Goal: Task Accomplishment & Management: Complete application form

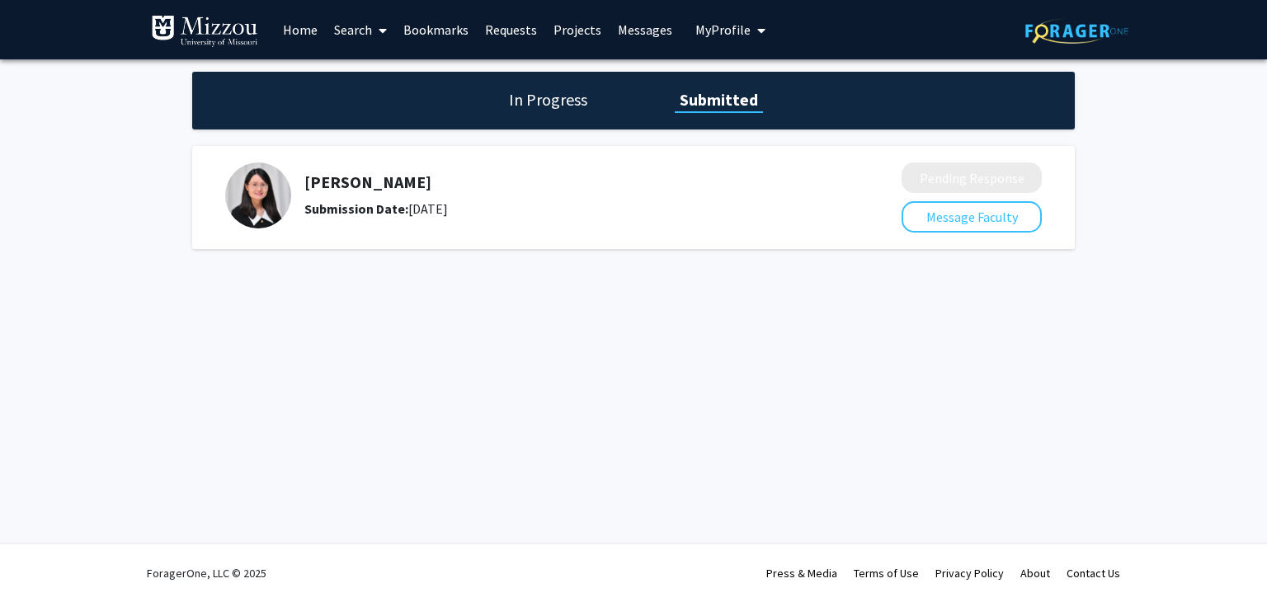
click at [254, 202] on img at bounding box center [258, 196] width 66 height 66
click at [349, 187] on h5 "[PERSON_NAME]" at bounding box center [559, 182] width 510 height 20
click at [548, 105] on h1 "In Progress" at bounding box center [548, 99] width 88 height 23
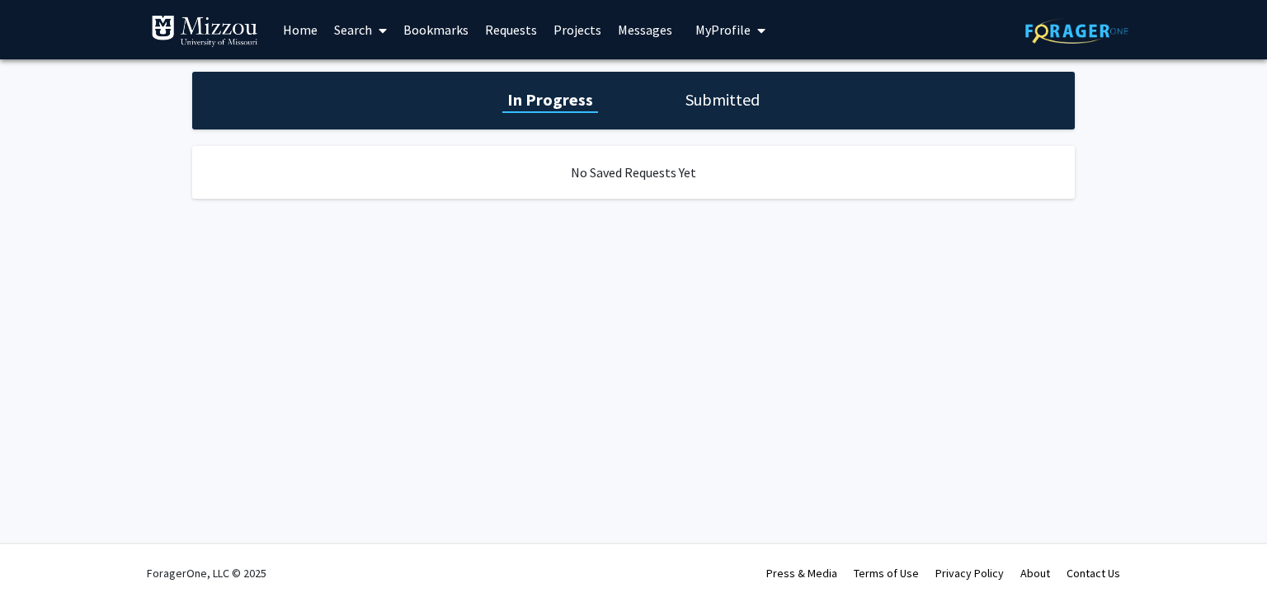
click at [728, 100] on h1 "Submitted" at bounding box center [723, 99] width 84 height 23
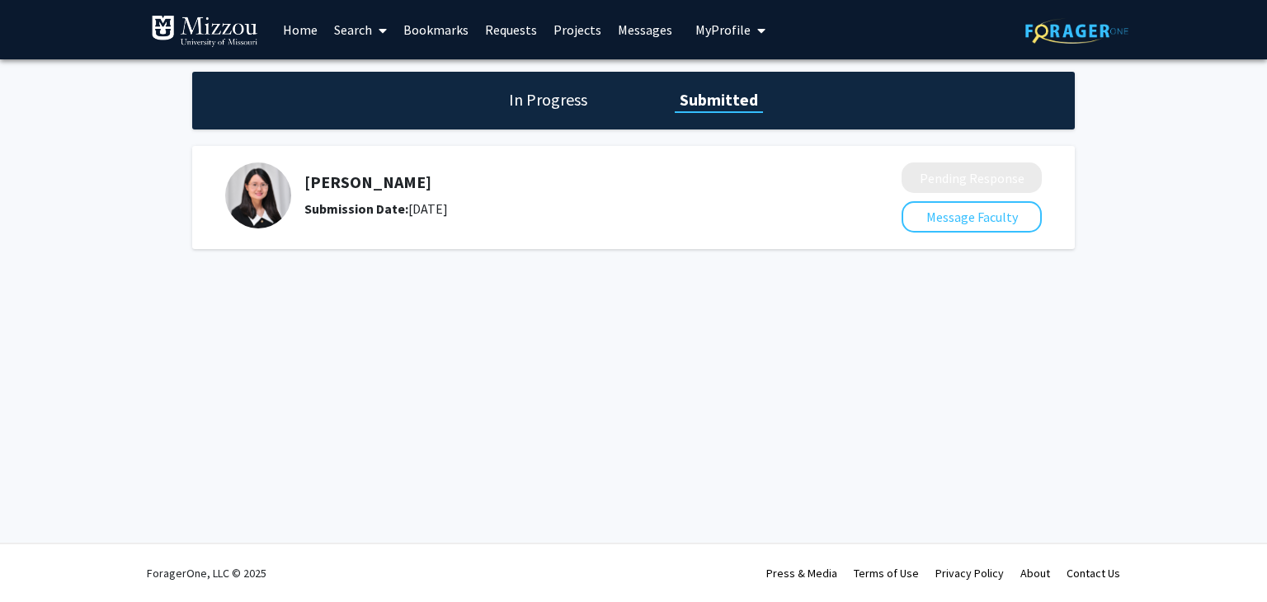
click at [430, 40] on link "Bookmarks" at bounding box center [436, 30] width 82 height 58
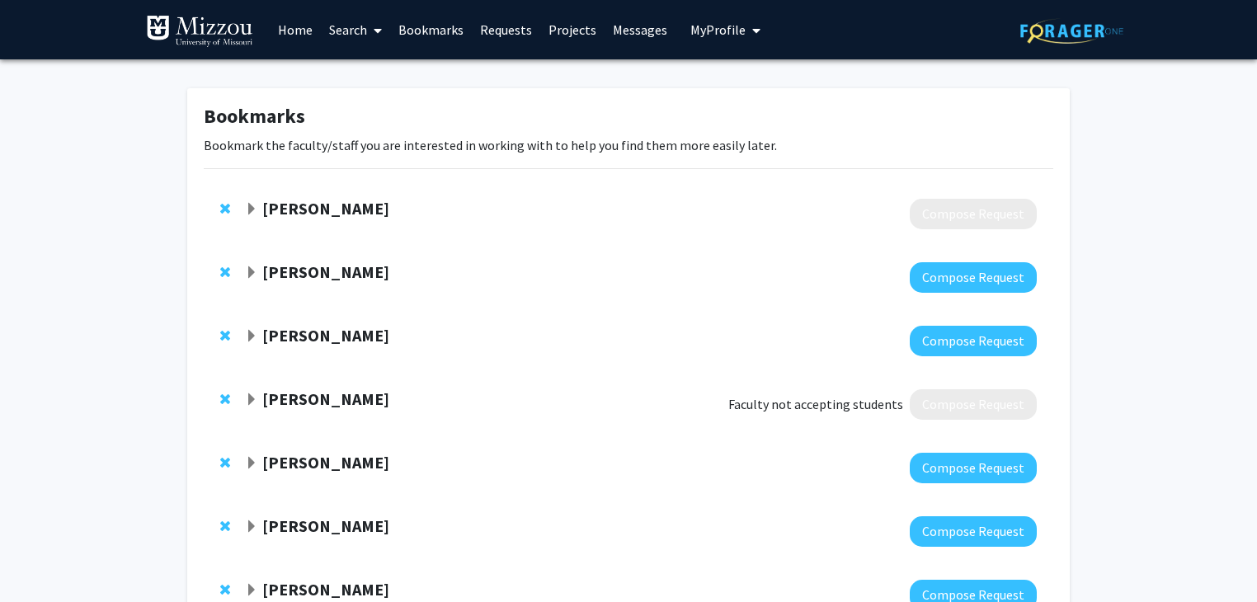
click at [248, 207] on span "Expand Thomas Quinn Bookmark" at bounding box center [251, 209] width 13 height 13
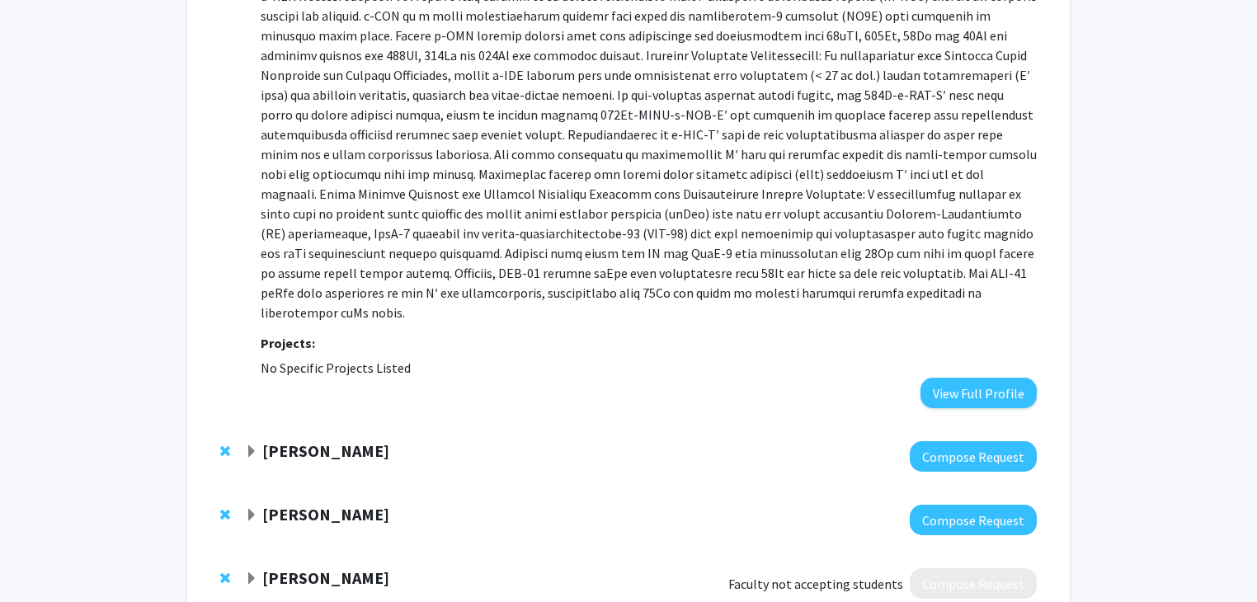
scroll to position [393, 0]
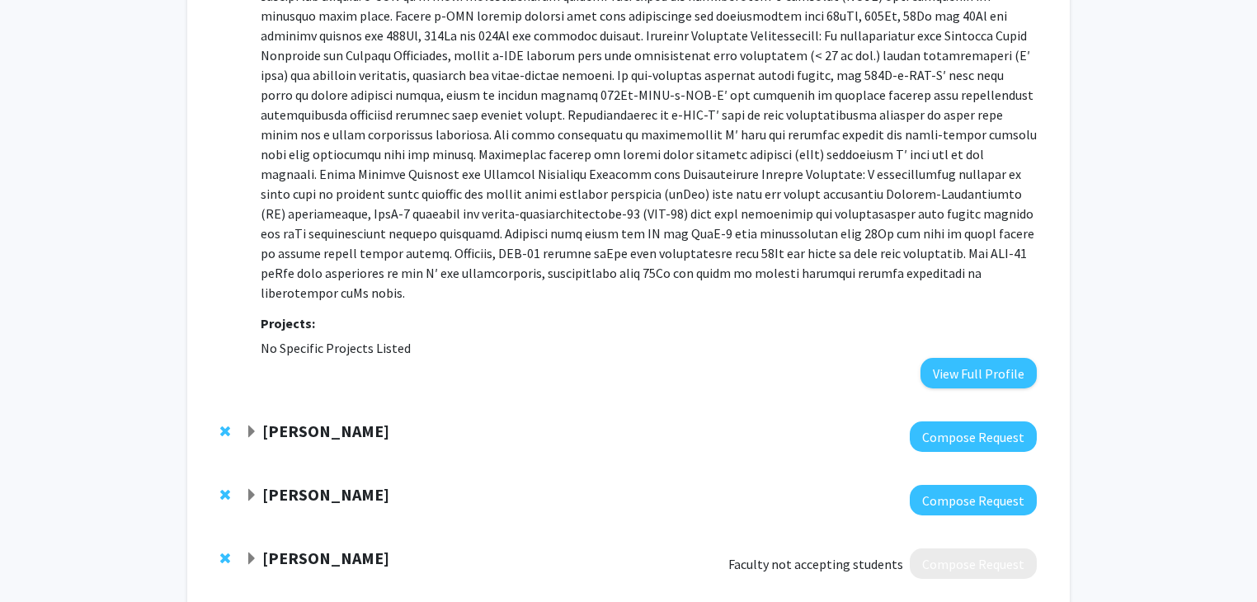
click at [264, 421] on strong "[PERSON_NAME]" at bounding box center [325, 431] width 127 height 21
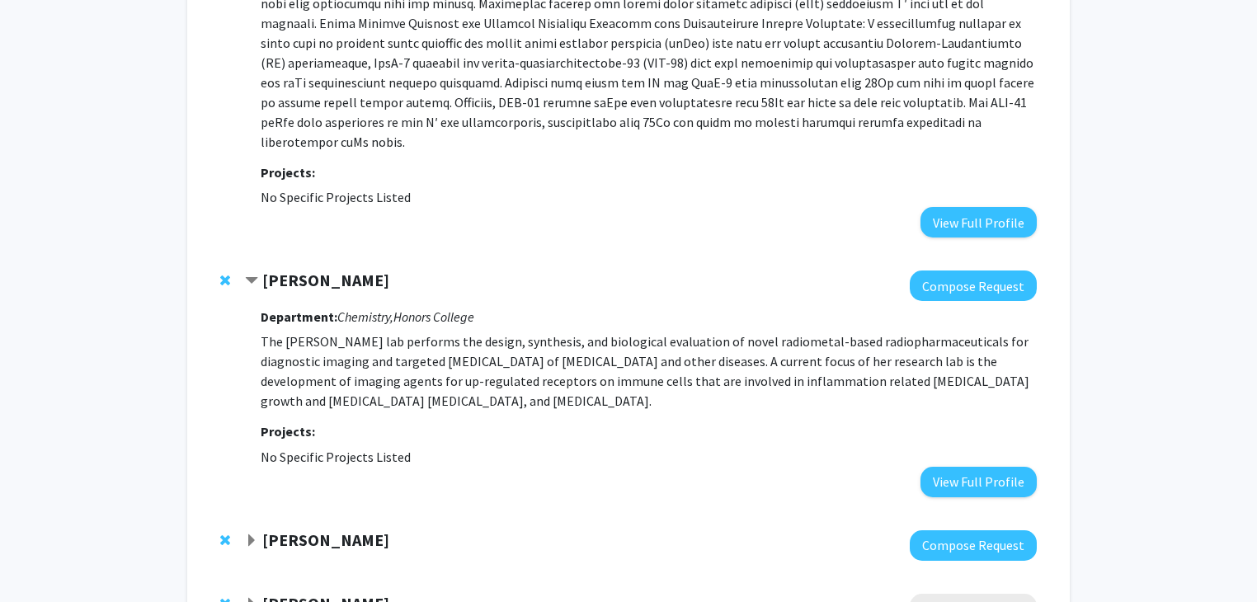
scroll to position [545, 0]
click at [277, 529] on strong "[PERSON_NAME]" at bounding box center [325, 539] width 127 height 21
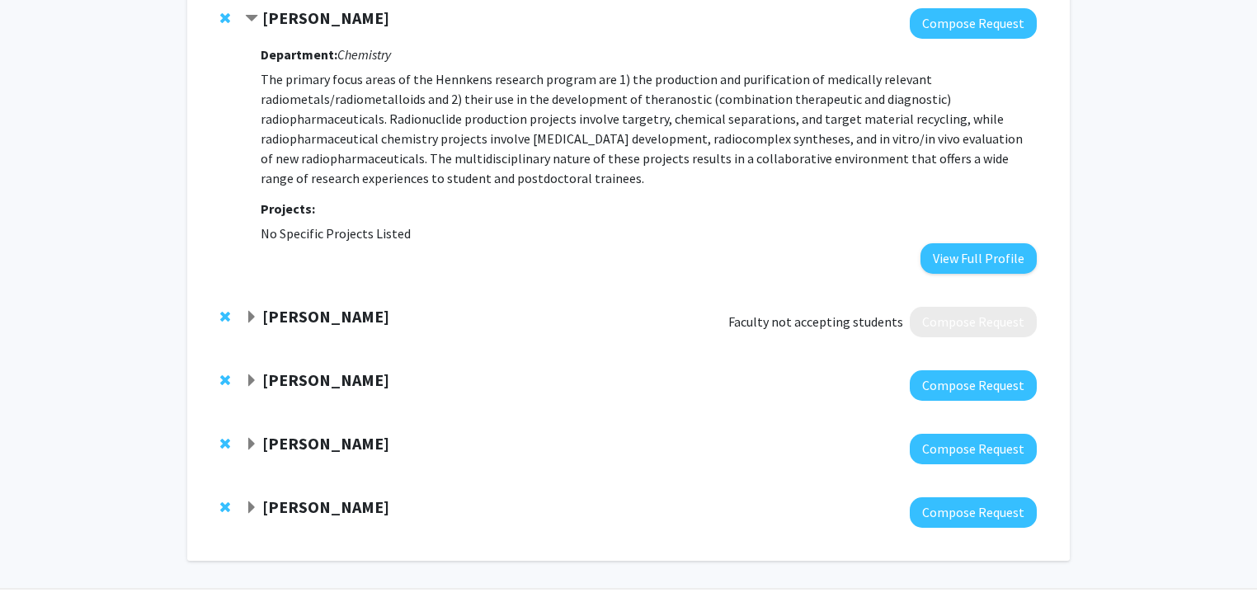
scroll to position [1068, 0]
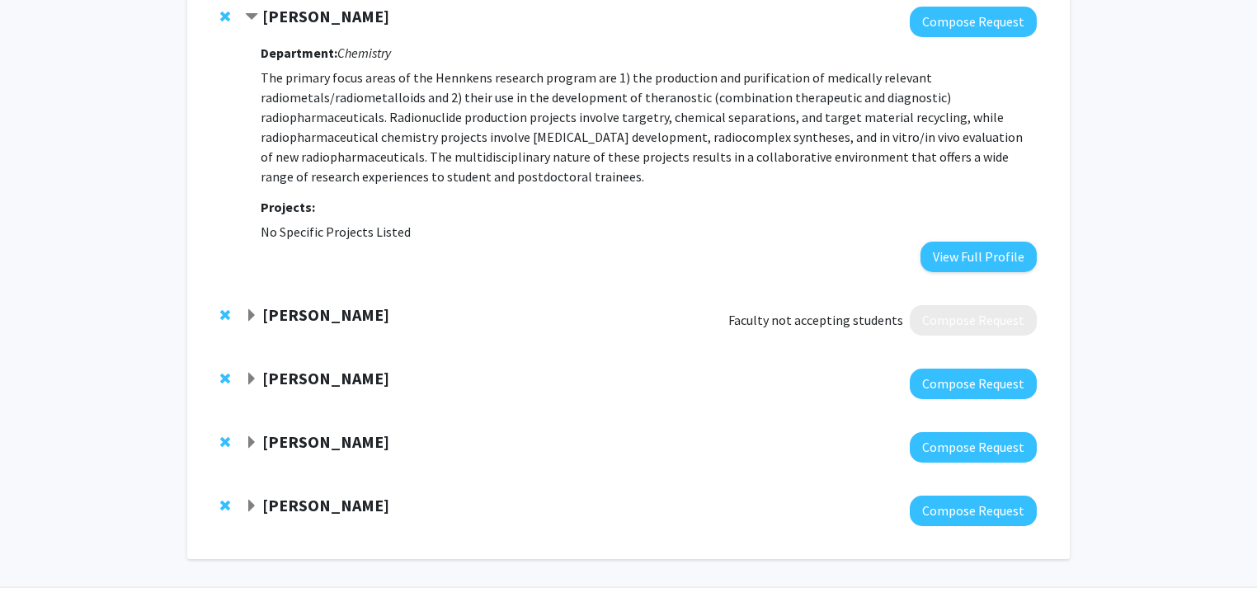
click at [264, 368] on strong "[PERSON_NAME]" at bounding box center [325, 378] width 127 height 21
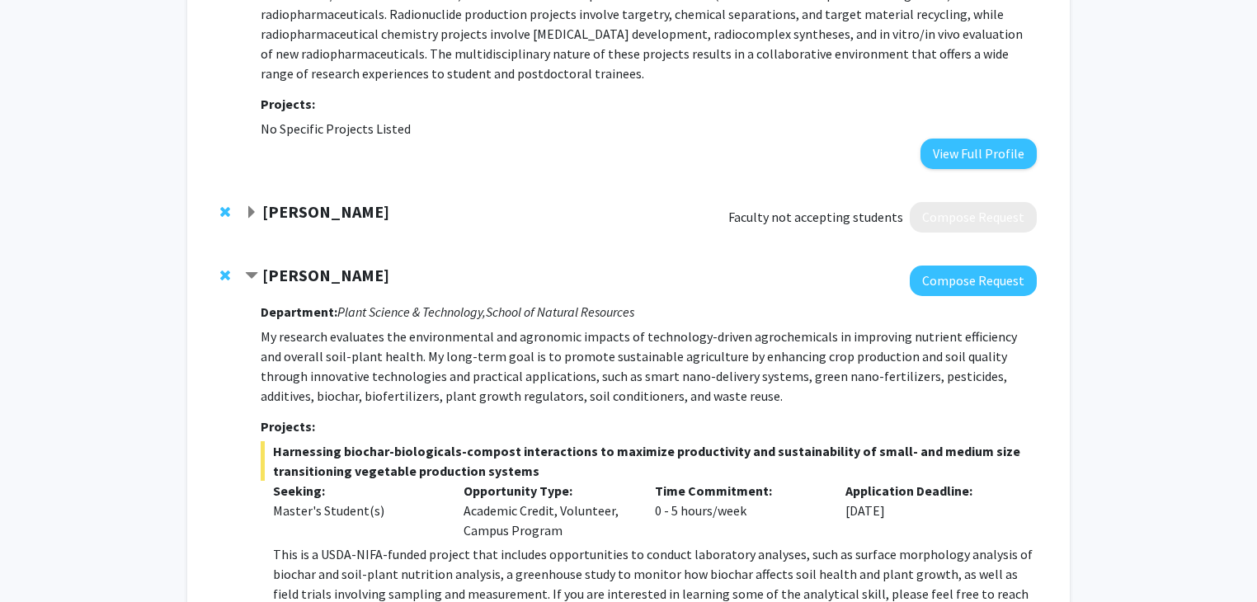
scroll to position [1119, 0]
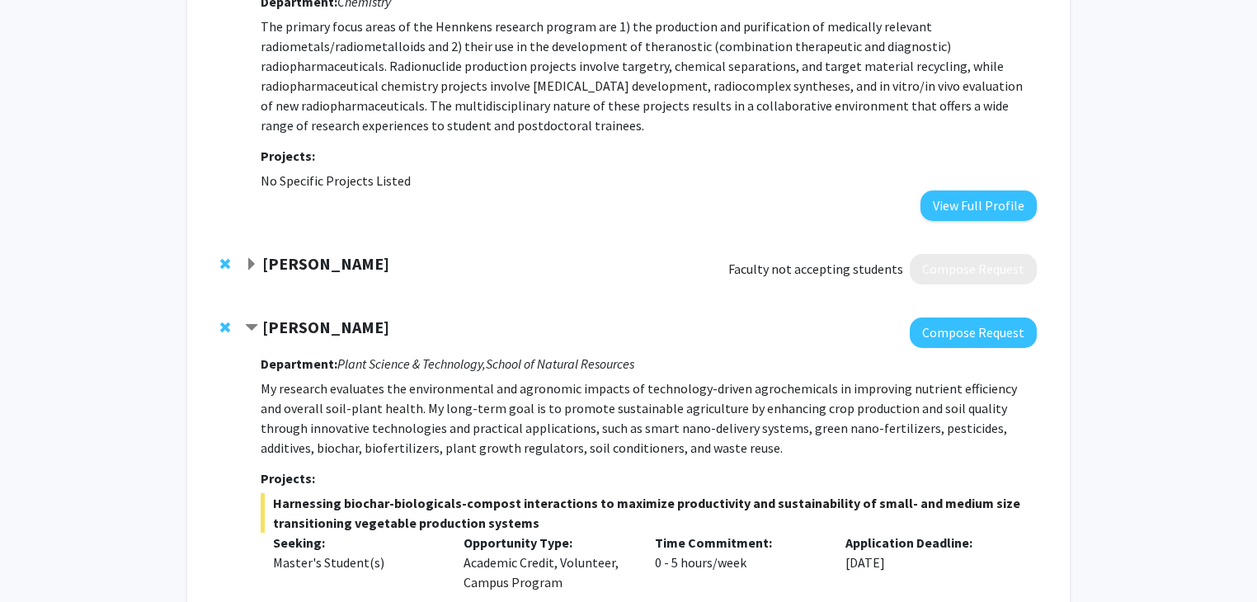
click at [268, 253] on strong "[PERSON_NAME]" at bounding box center [325, 263] width 127 height 21
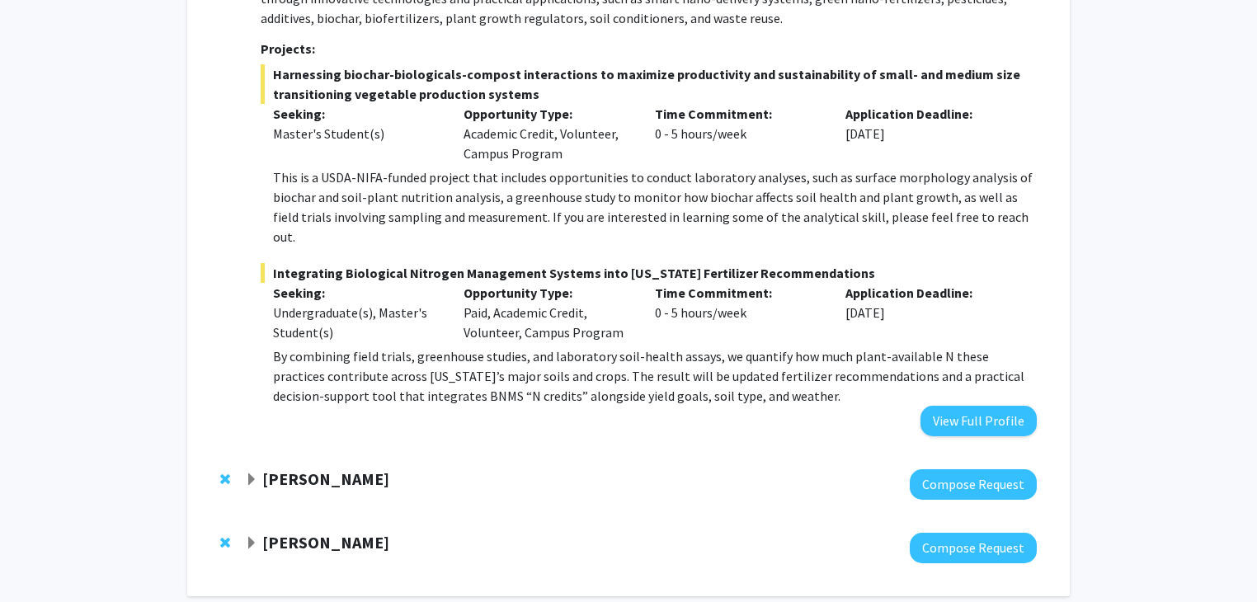
scroll to position [2023, 0]
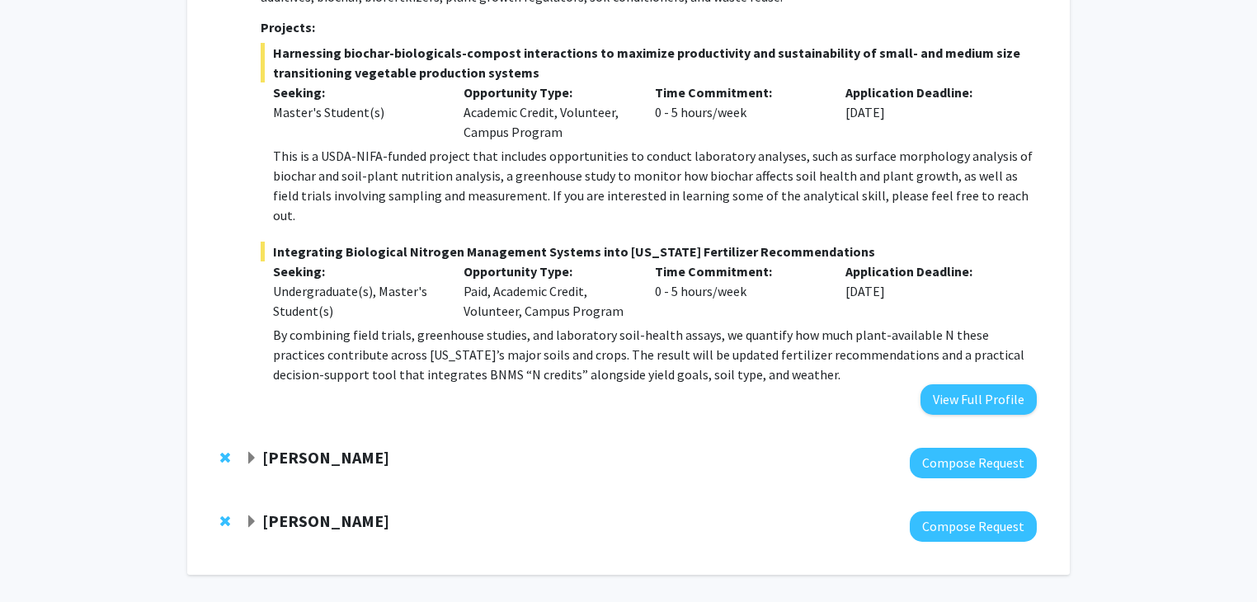
click at [305, 447] on strong "[PERSON_NAME]" at bounding box center [325, 457] width 127 height 21
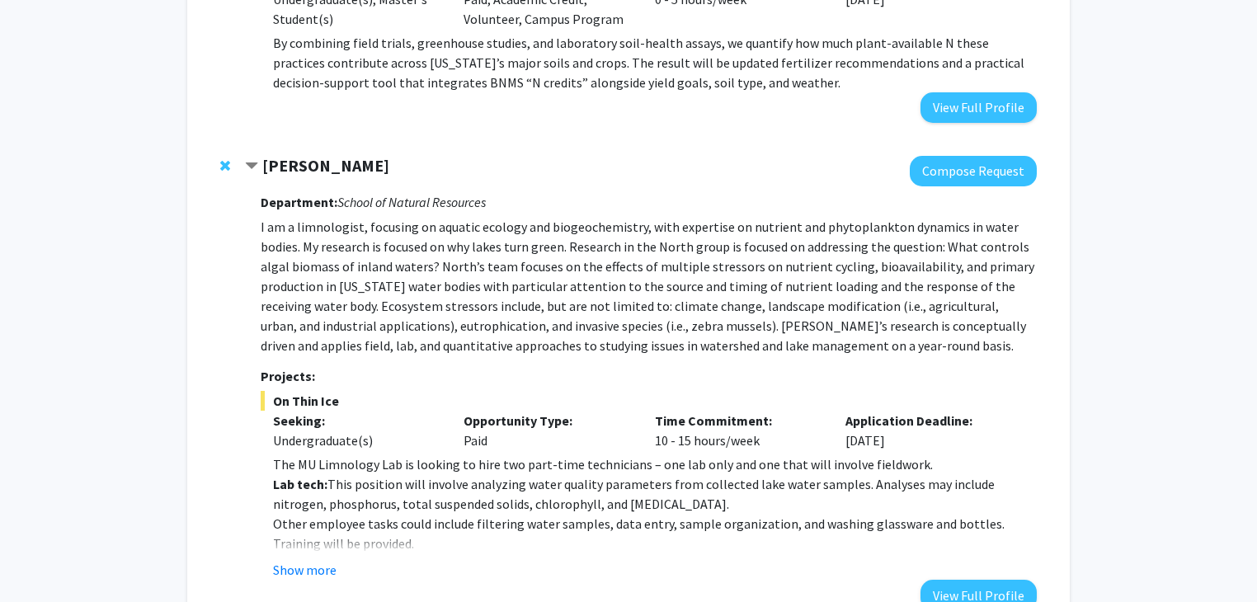
scroll to position [2333, 0]
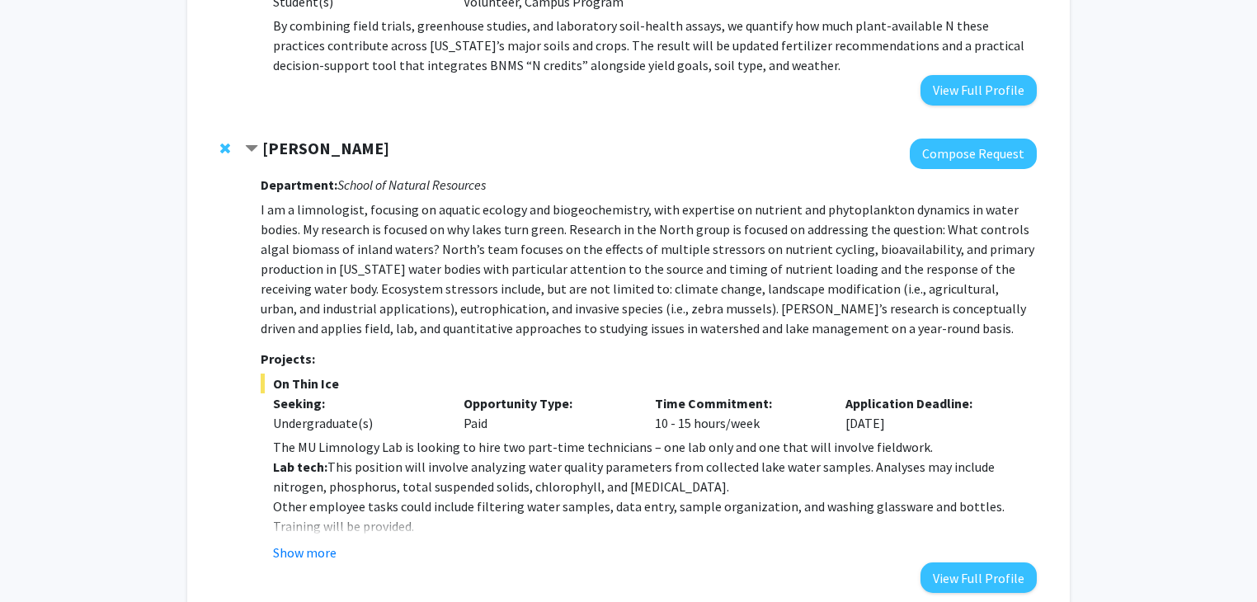
click at [336, 138] on strong "[PERSON_NAME]" at bounding box center [325, 148] width 127 height 21
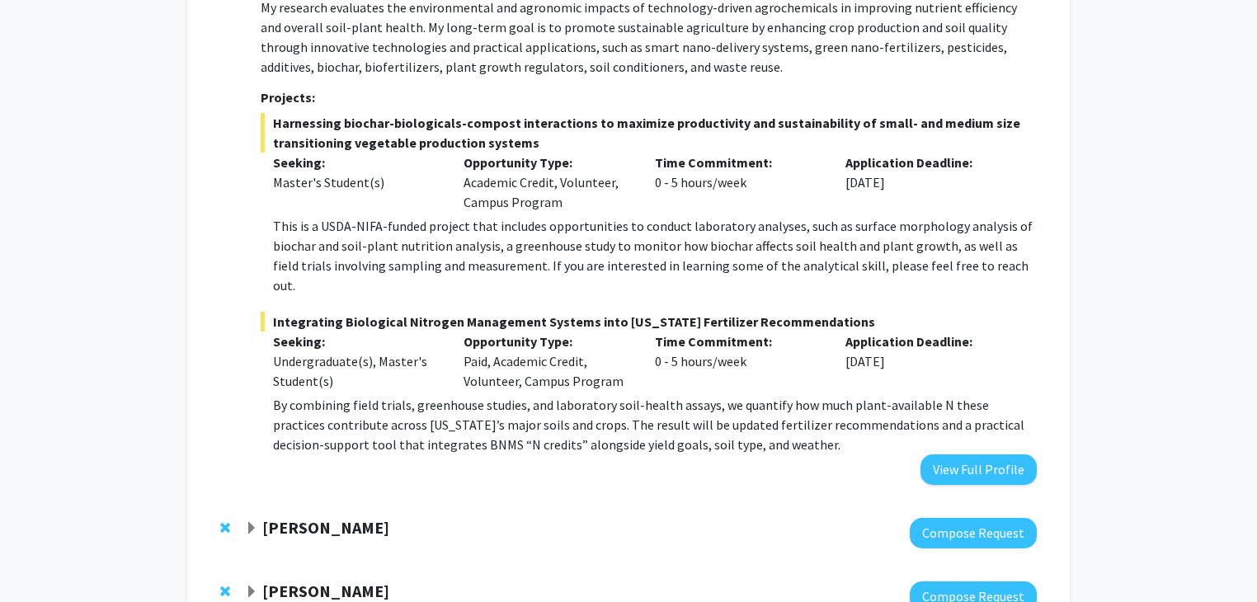
click at [348, 517] on strong "[PERSON_NAME]" at bounding box center [325, 527] width 127 height 21
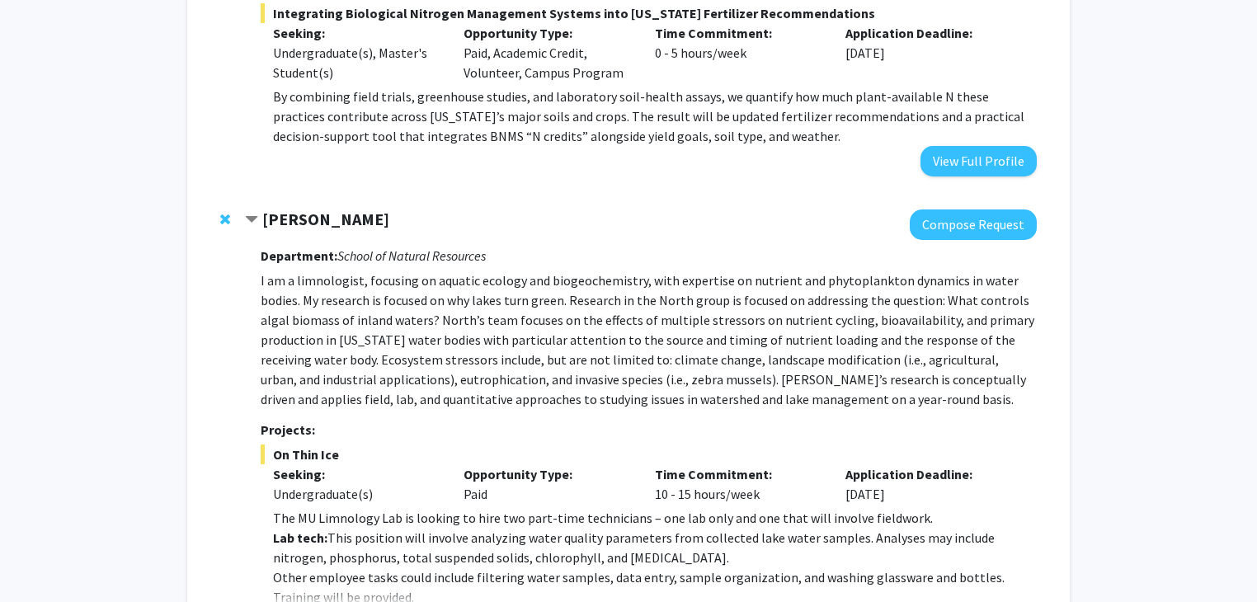
scroll to position [2337, 0]
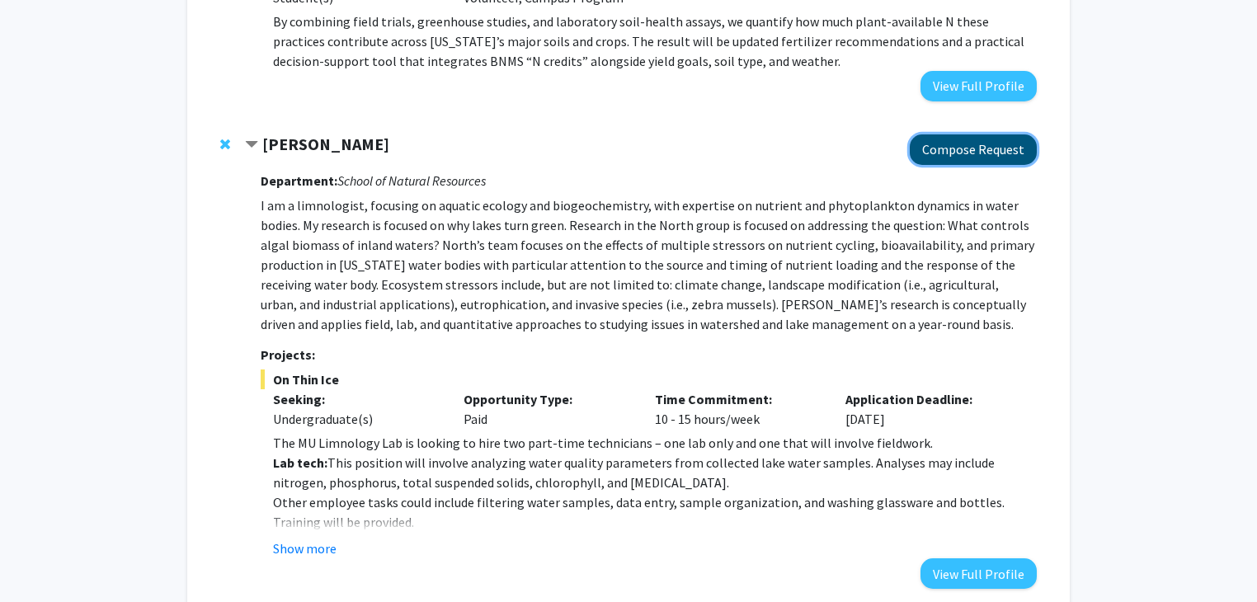
click at [967, 134] on button "Compose Request" at bounding box center [973, 149] width 127 height 31
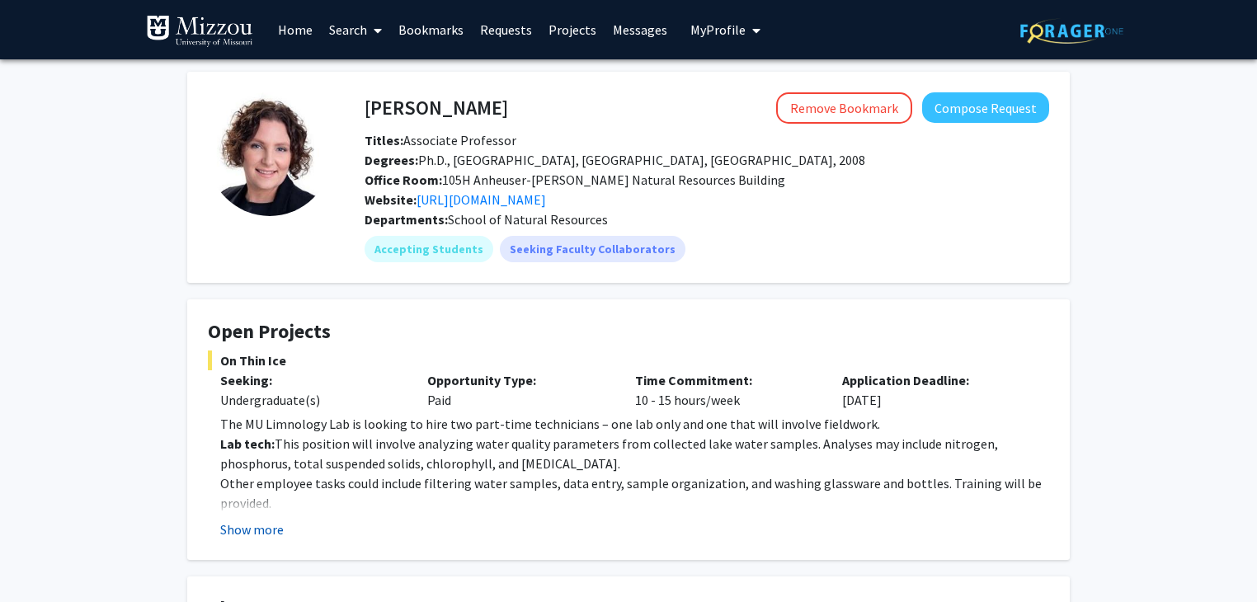
click at [257, 532] on button "Show more" at bounding box center [252, 530] width 64 height 20
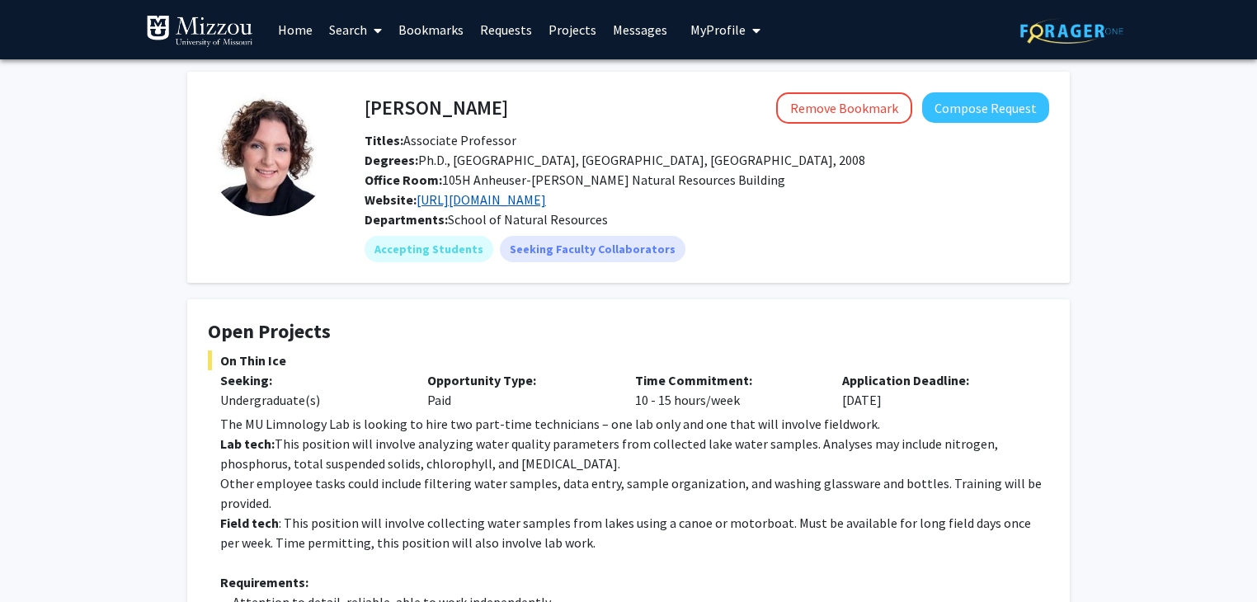
click at [472, 205] on link "https://sites.google.com/view/limnologylab-northmizzou/home" at bounding box center [482, 199] width 130 height 17
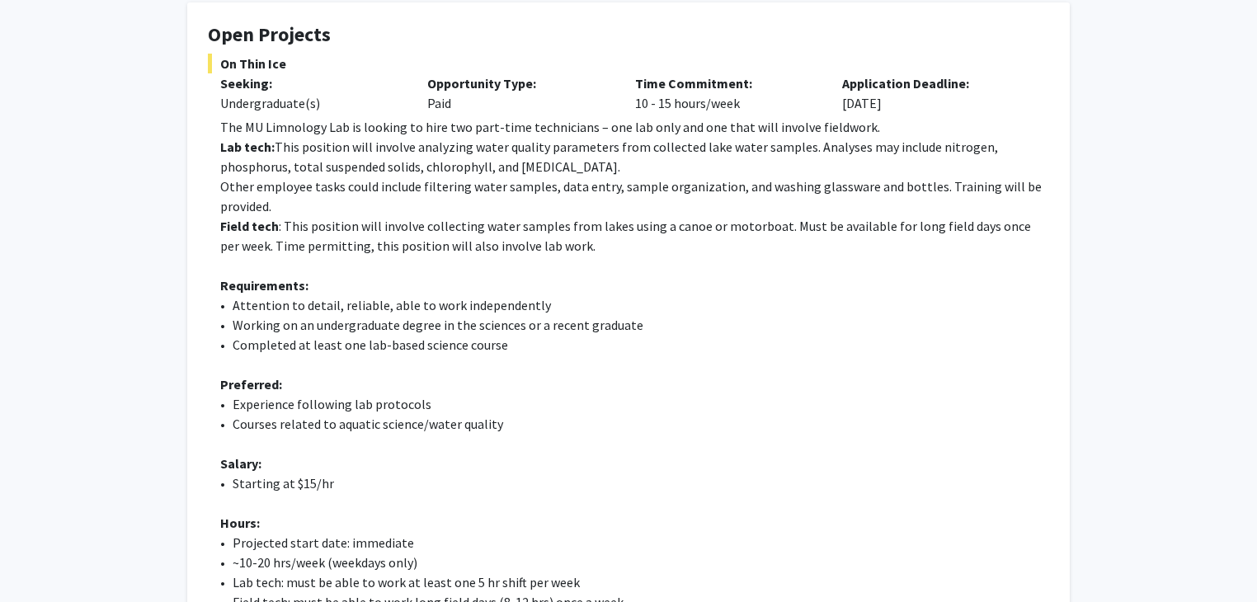
scroll to position [297, 0]
drag, startPoint x: 510, startPoint y: 465, endPoint x: 360, endPoint y: 490, distance: 152.2
click at [360, 490] on p "• Starting at $15/hr" at bounding box center [634, 484] width 829 height 20
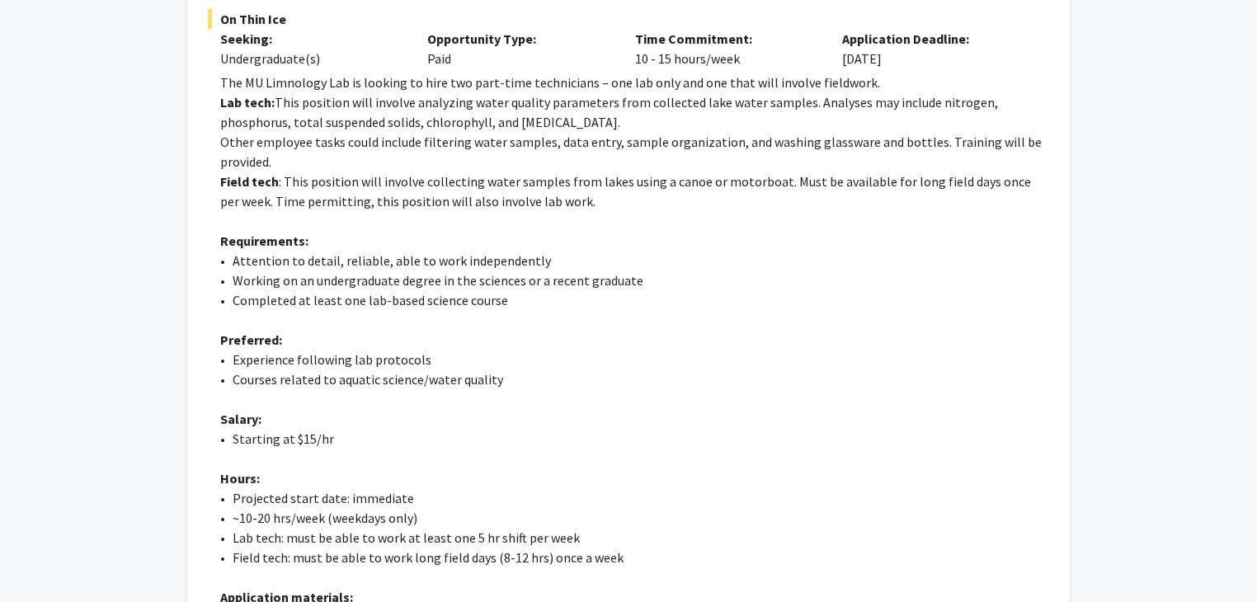
scroll to position [0, 0]
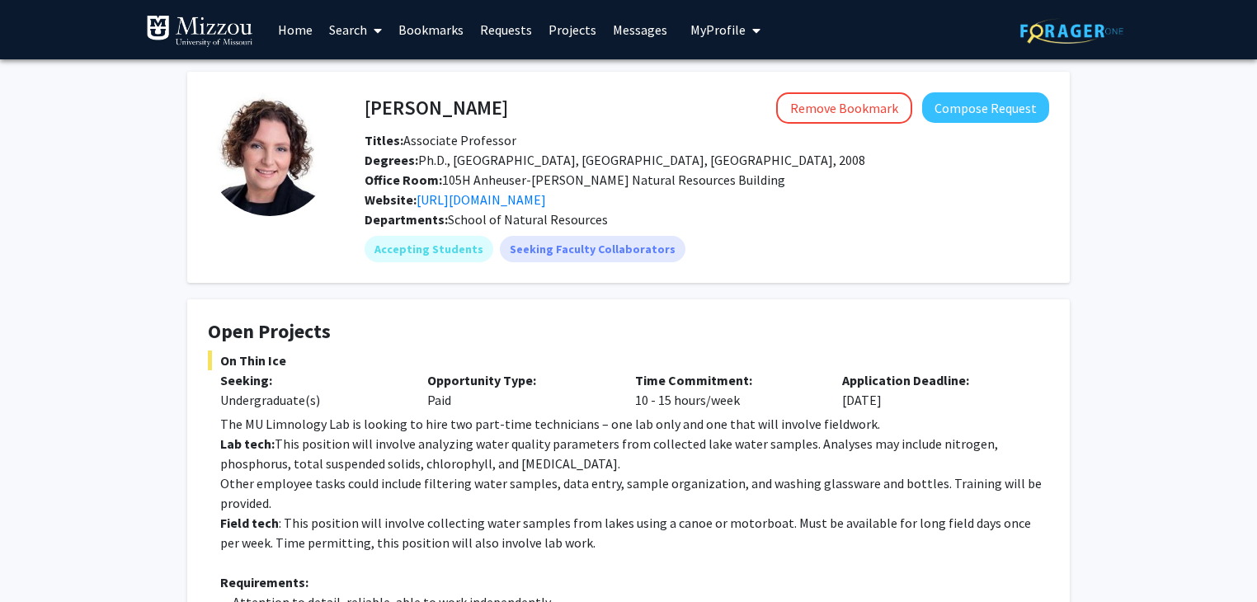
click at [693, 31] on span "My Profile" at bounding box center [718, 29] width 55 height 17
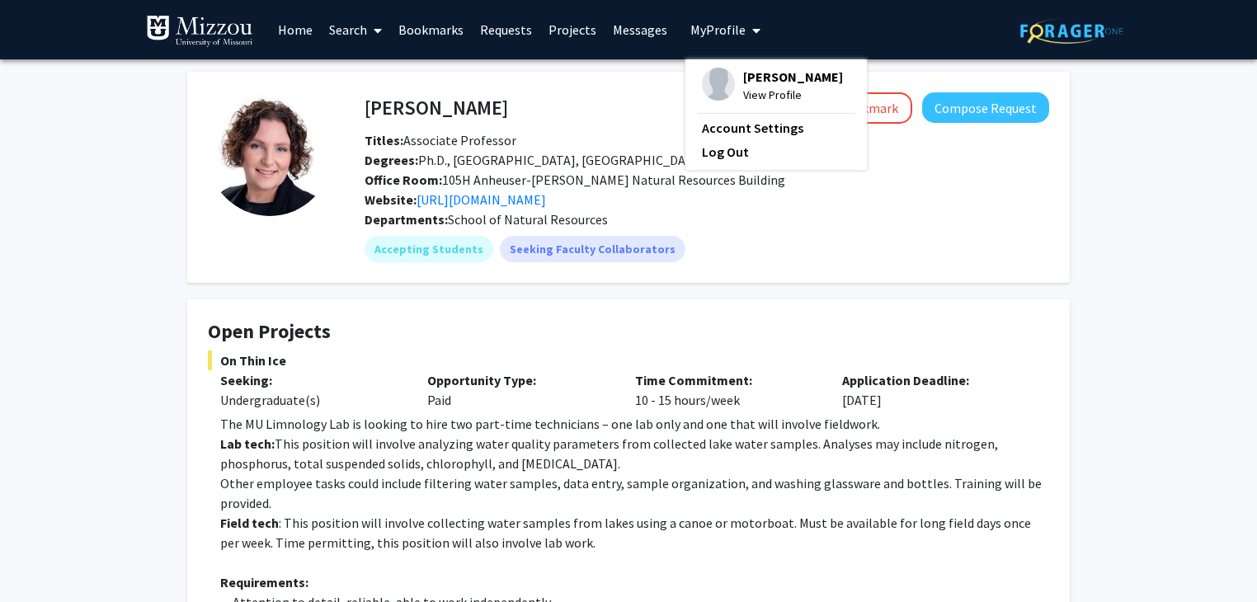
click at [746, 87] on span "View Profile" at bounding box center [793, 95] width 100 height 18
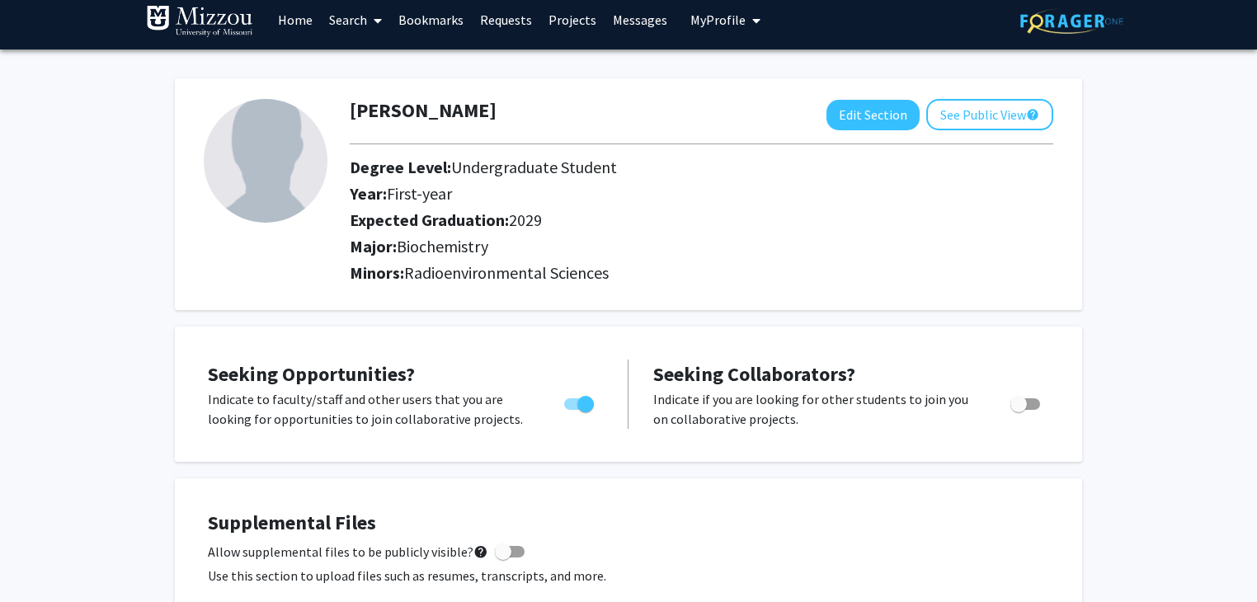
scroll to position [3, 0]
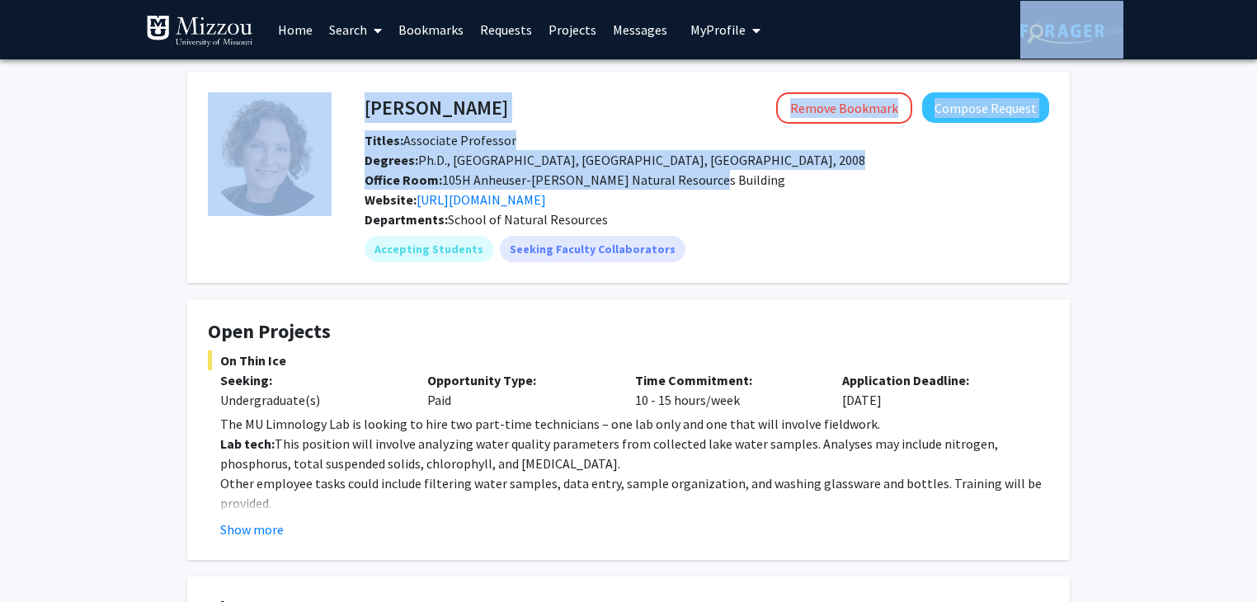
drag, startPoint x: 909, startPoint y: 35, endPoint x: 701, endPoint y: 174, distance: 251.0
click at [800, 252] on div "Accepting Students Seeking Faculty Collaborators" at bounding box center [706, 249] width 691 height 33
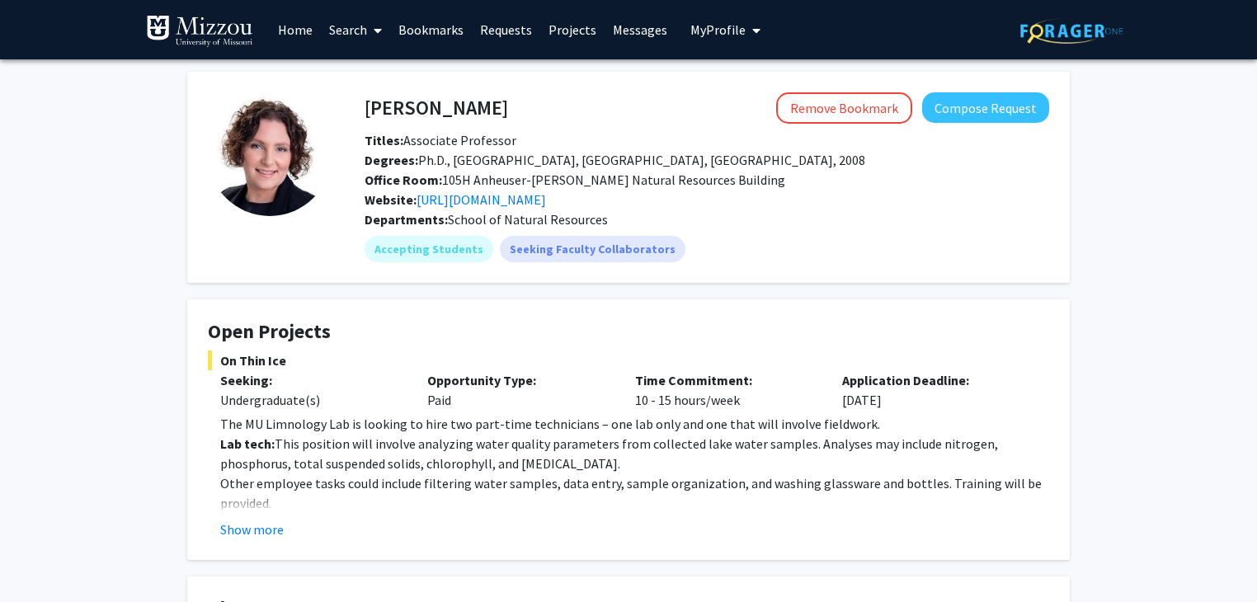
click at [932, 174] on div "Office Room: 105H Anheuser-Busch Natural Resources Building" at bounding box center [707, 180] width 710 height 20
click at [1000, 111] on button "Compose Request" at bounding box center [985, 107] width 127 height 31
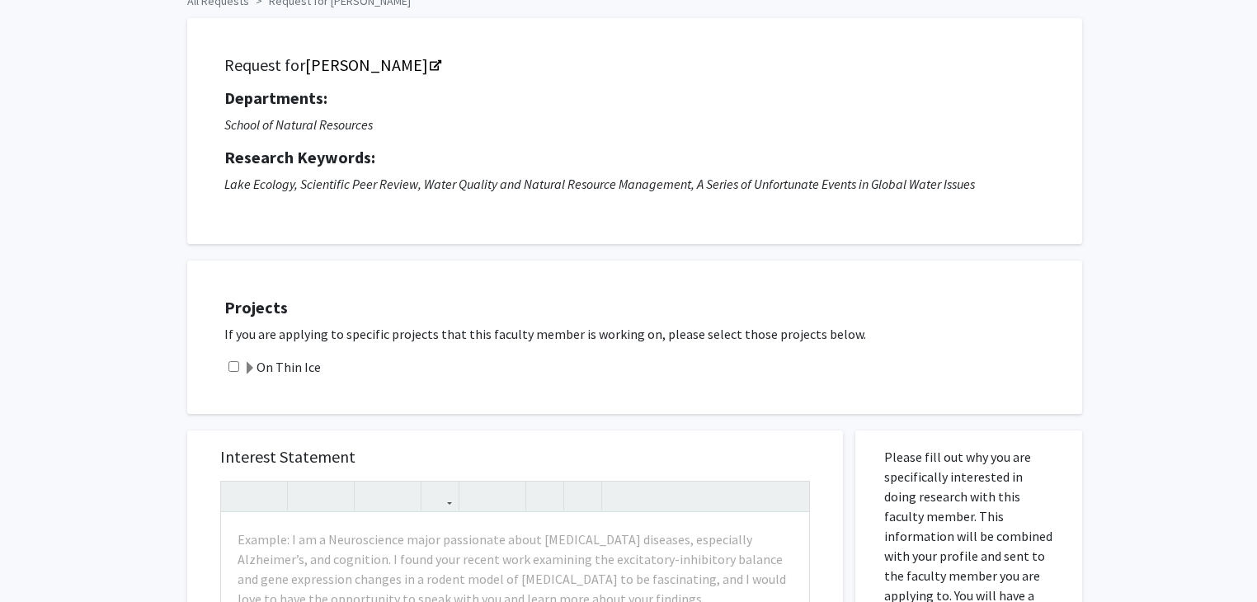
scroll to position [86, 0]
click at [235, 369] on input "checkbox" at bounding box center [234, 366] width 11 height 11
checkbox input "true"
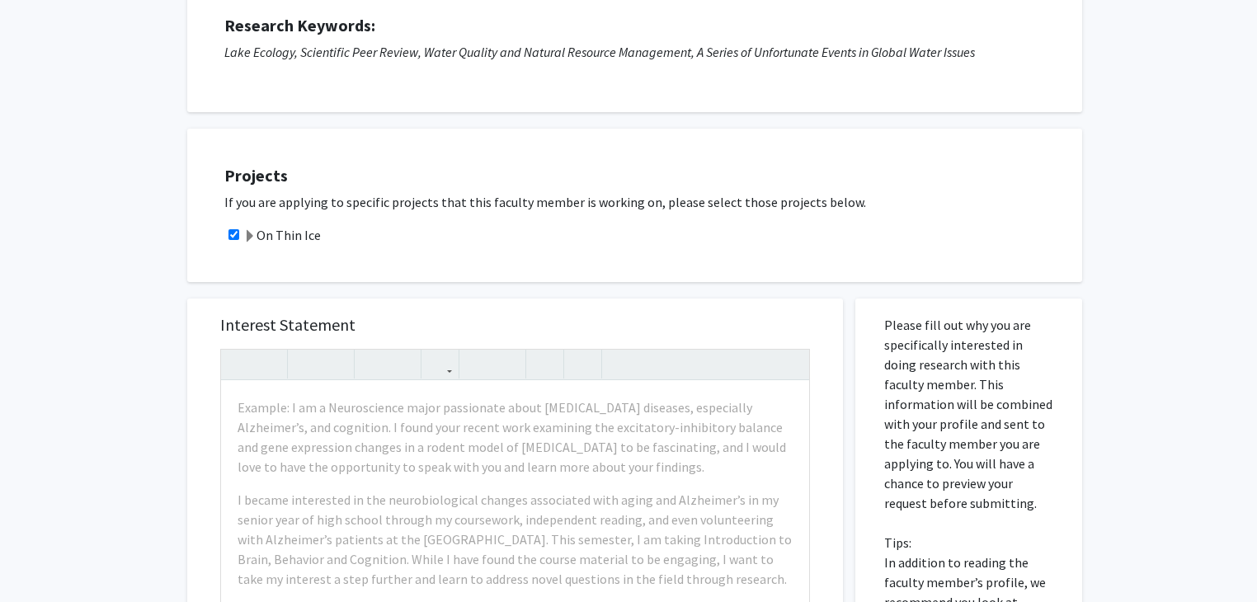
scroll to position [296, 0]
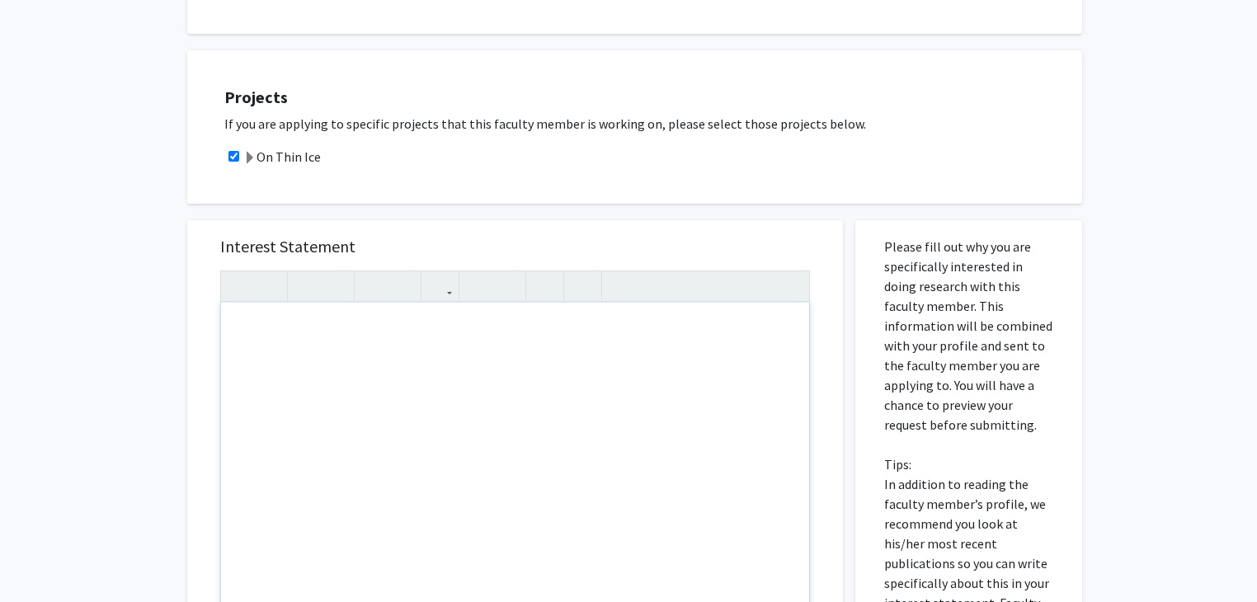
paste div "Note to users with screen readers: Please press Alt+0 or Option+0 to deactivate…"
type textarea "<p>Good morning, Dr. North, </p> <p>I hope your day has gone well so far. I’m a…"
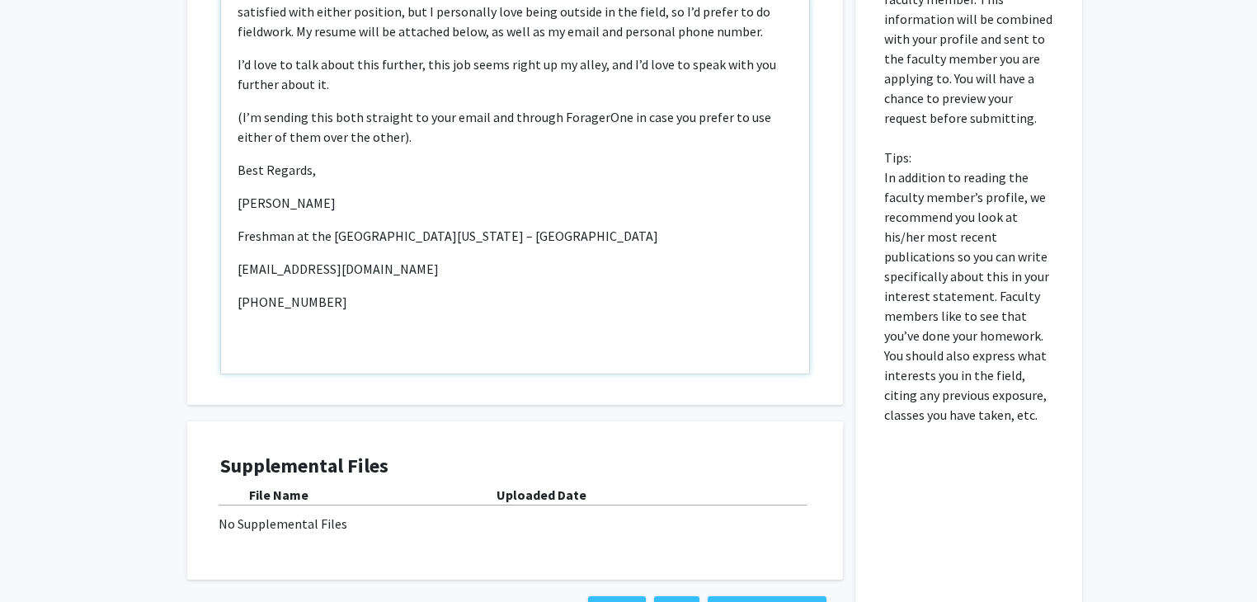
scroll to position [729, 0]
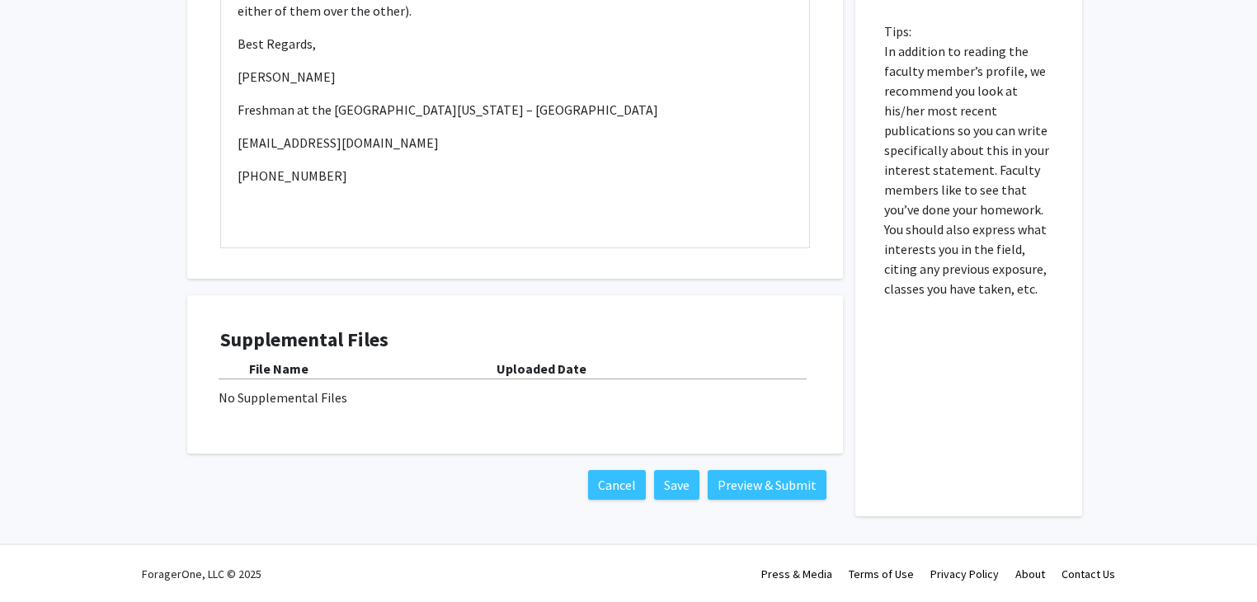
click at [425, 424] on div "Supplemental Files File Name Uploaded Date No Supplemental Files" at bounding box center [515, 374] width 623 height 125
click at [324, 400] on div "No Supplemental Files" at bounding box center [515, 398] width 593 height 20
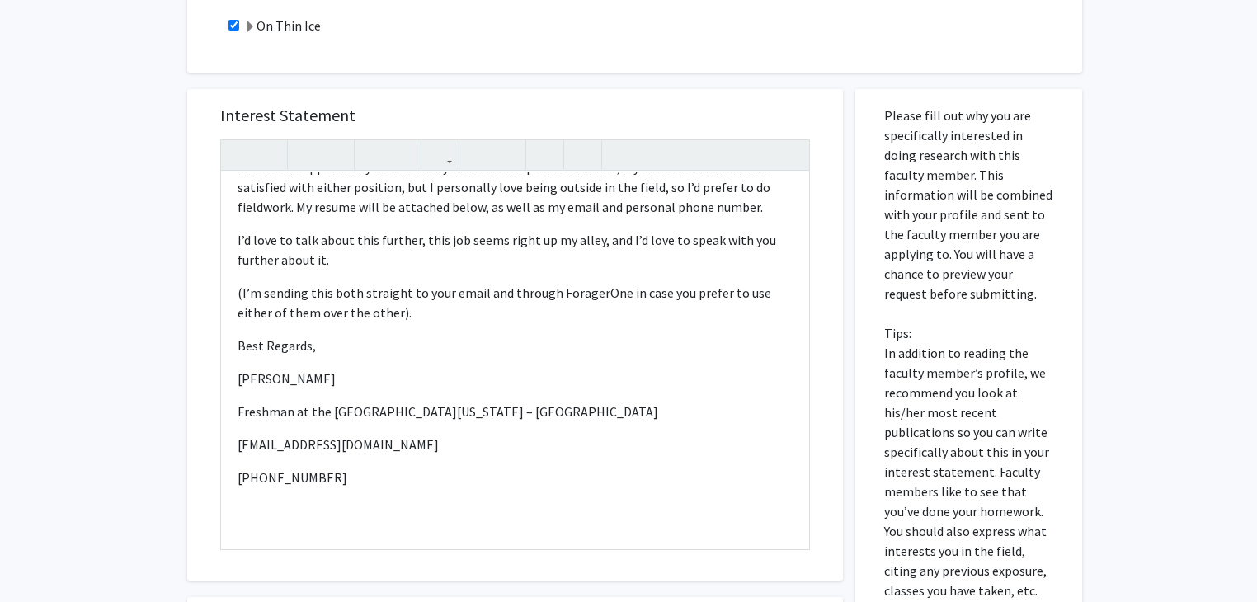
scroll to position [422, 0]
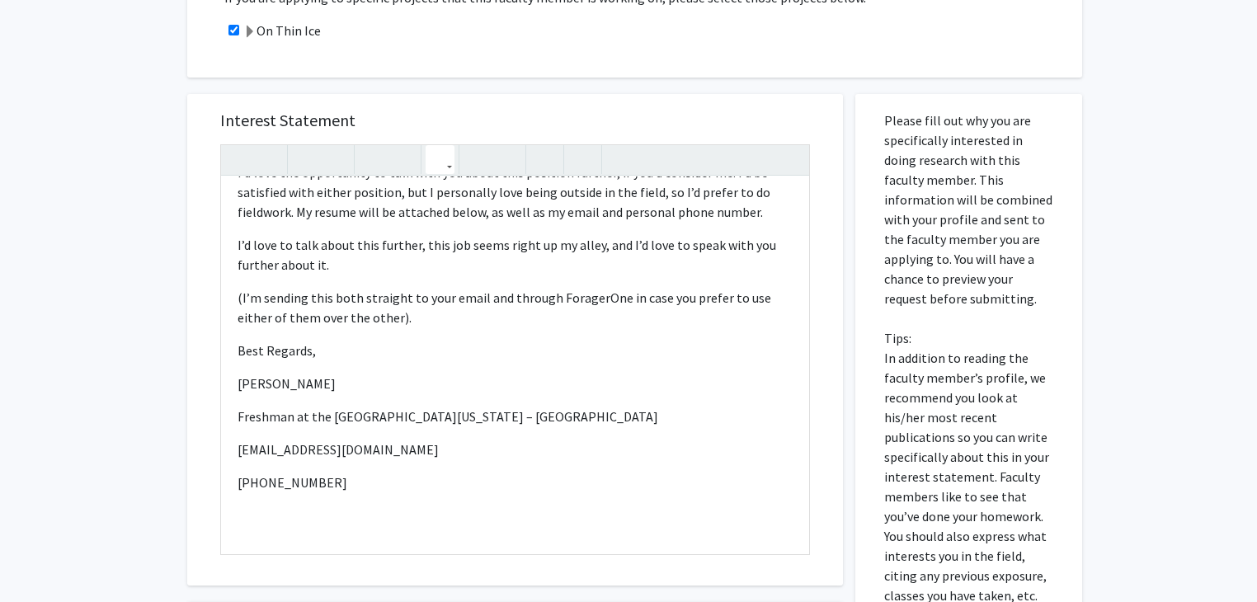
click at [445, 159] on icon "button" at bounding box center [440, 159] width 14 height 27
click at [375, 484] on p "(314) 800-7400" at bounding box center [515, 483] width 555 height 20
type textarea "<p>Good morning, Dr. North, </p> <p>I hope your day has gone well so far. I’m a…"
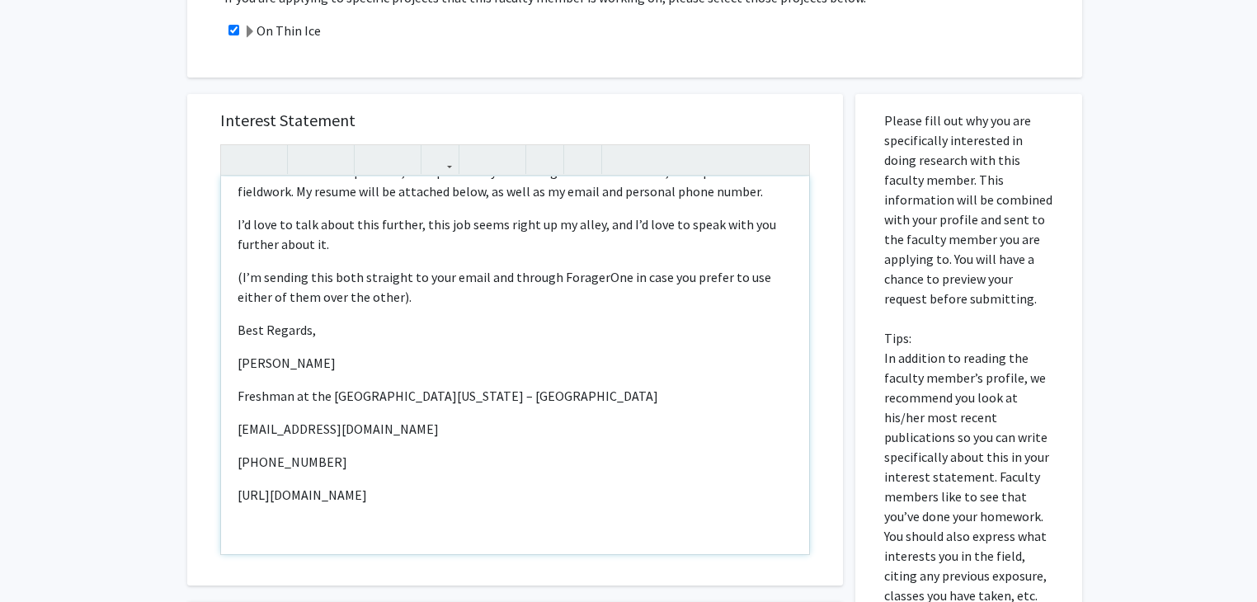
scroll to position [307, 0]
drag, startPoint x: 238, startPoint y: 476, endPoint x: 335, endPoint y: 506, distance: 101.8
click at [335, 506] on div "Good morning, Dr. North,   I hope your day has gone well so far. I’m a bioche…" at bounding box center [515, 366] width 588 height 378
click at [441, 157] on icon "button" at bounding box center [440, 159] width 14 height 27
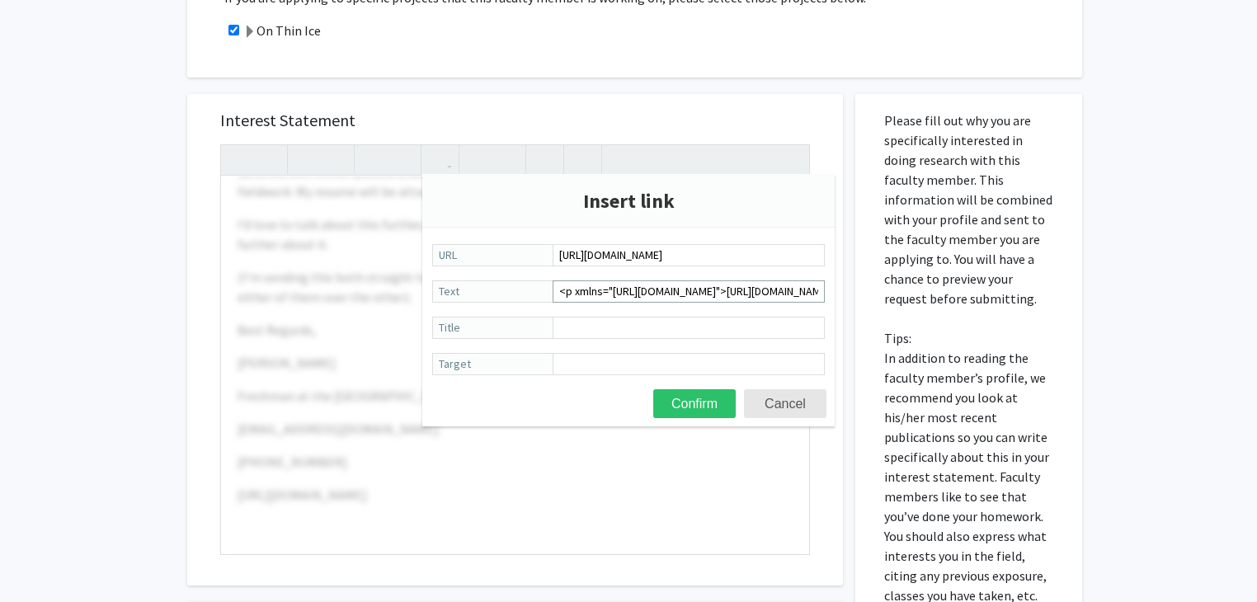
scroll to position [0, 278]
type input "https://docs.google.com/document/d/1_mWFkED2Eem8eQRwsEruJeC_ylh3g6tspxiBM64LoSA…"
drag, startPoint x: 558, startPoint y: 291, endPoint x: 1267, endPoint y: 232, distance: 711.3
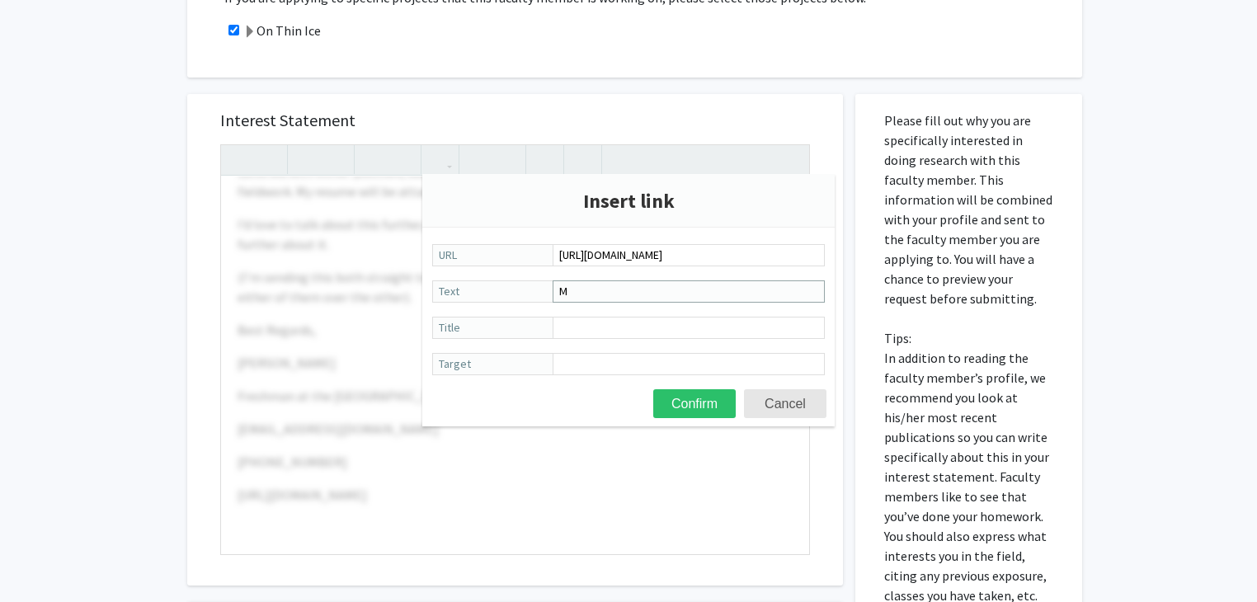
scroll to position [0, 0]
type input "My Resume <--"
click at [672, 405] on button "Confirm" at bounding box center [694, 403] width 83 height 29
type textarea "<p>Good morning, Dr. North, </p> <p>I hope your day has gone well so far. I’m a…"
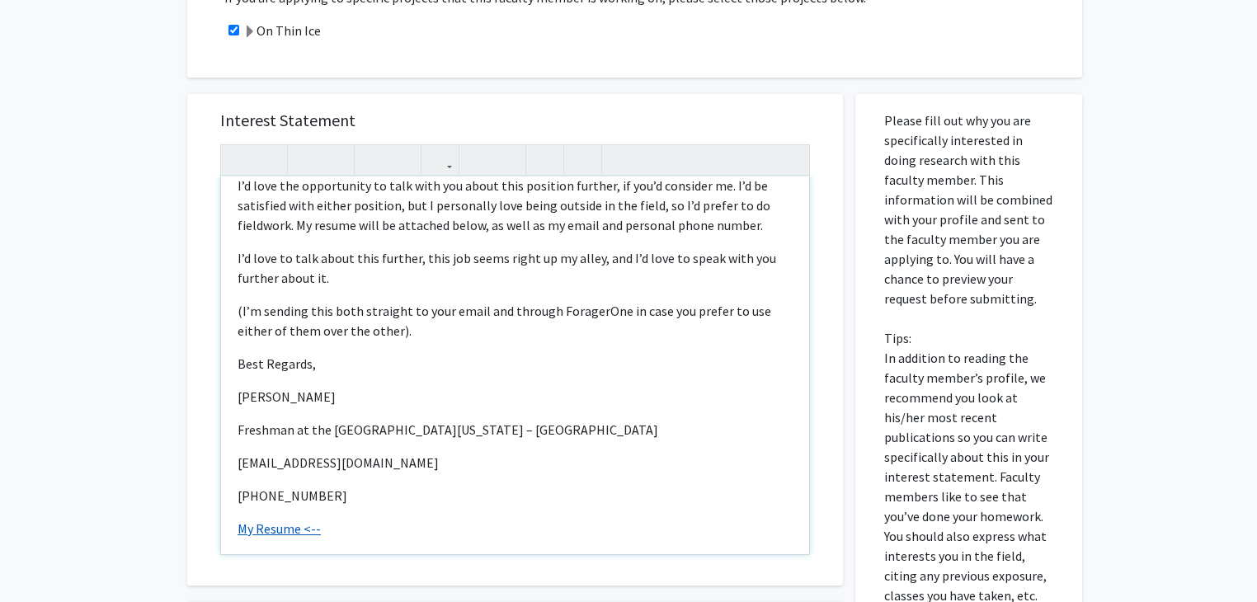
click at [284, 529] on link "My Resume <--" at bounding box center [279, 529] width 83 height 17
click at [283, 529] on link "My Resume <--" at bounding box center [279, 529] width 83 height 17
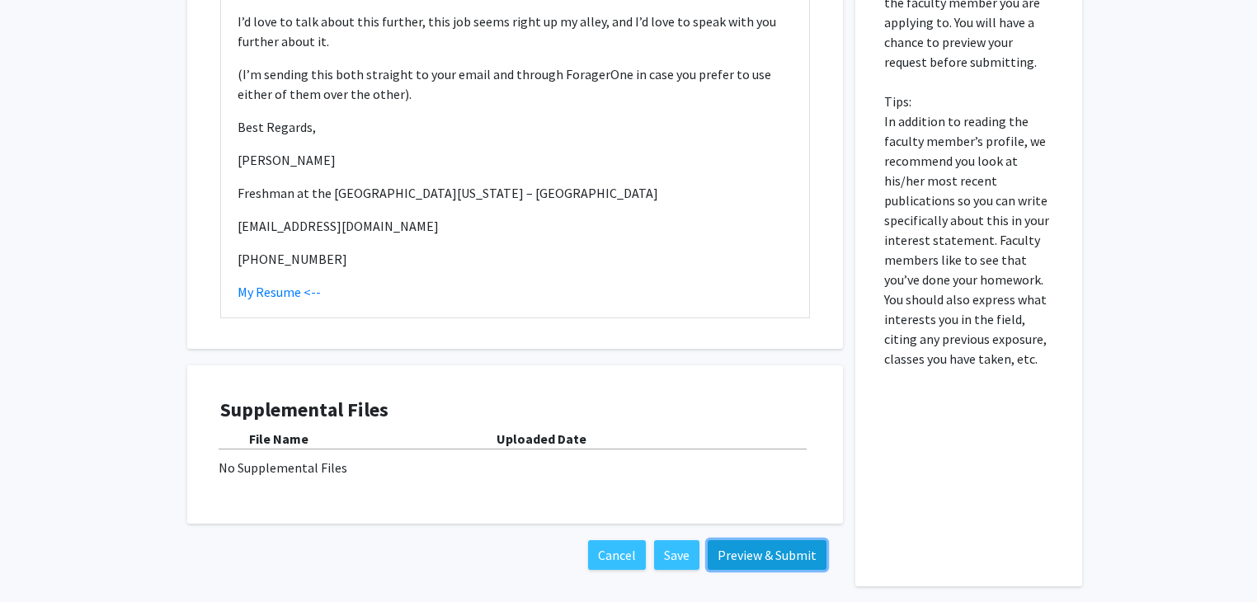
click at [726, 558] on button "Preview & Submit" at bounding box center [767, 555] width 119 height 30
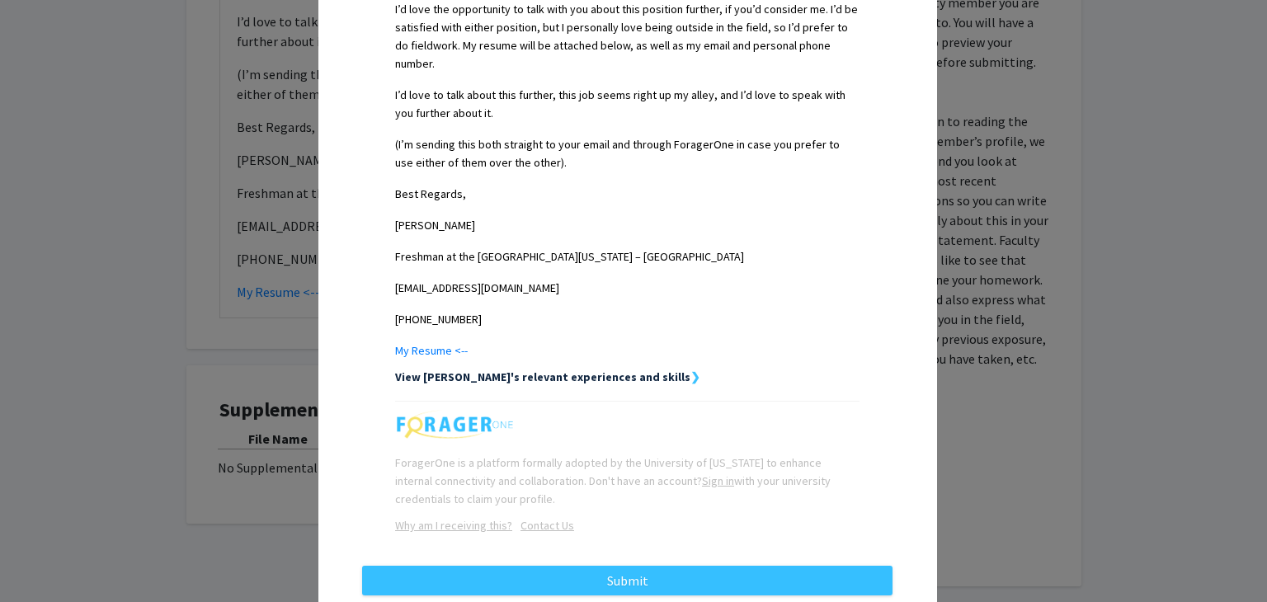
scroll to position [722, 0]
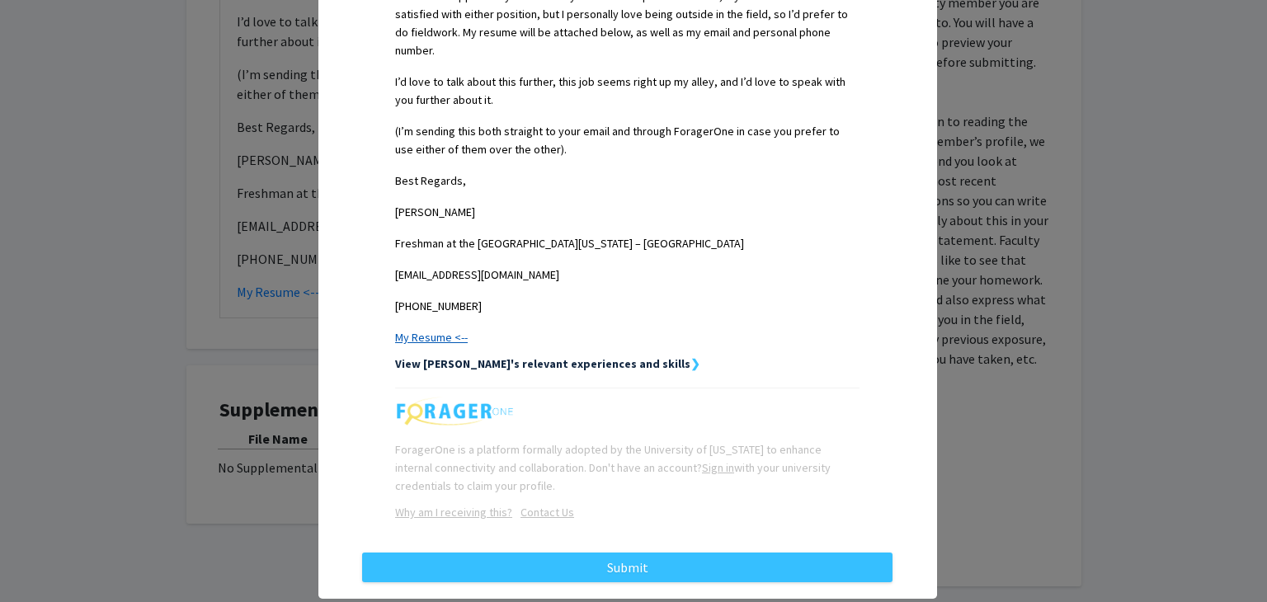
click at [405, 330] on link "My Resume <--" at bounding box center [431, 337] width 73 height 15
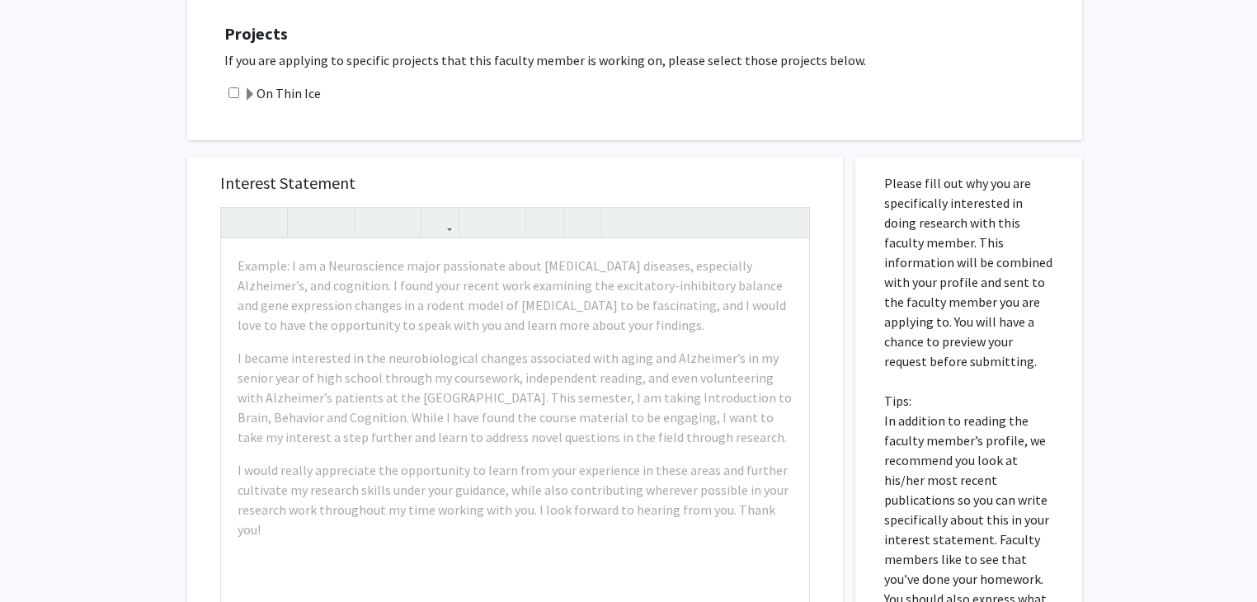
scroll to position [361, 0]
click at [234, 88] on input "checkbox" at bounding box center [234, 91] width 11 height 11
checkbox input "true"
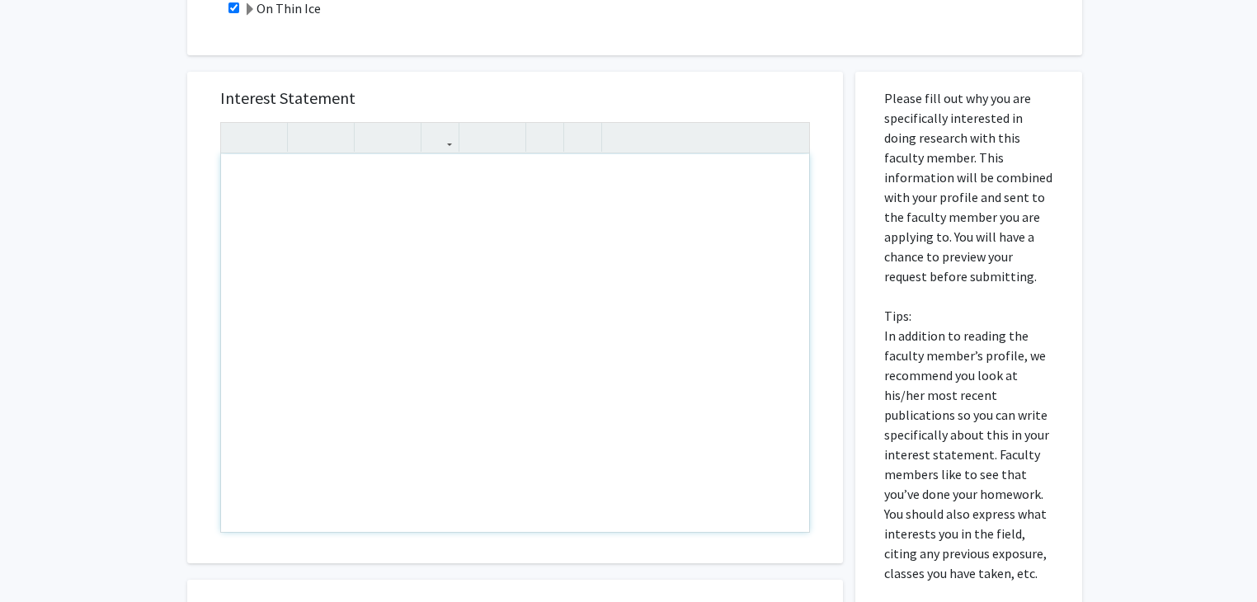
scroll to position [428, 0]
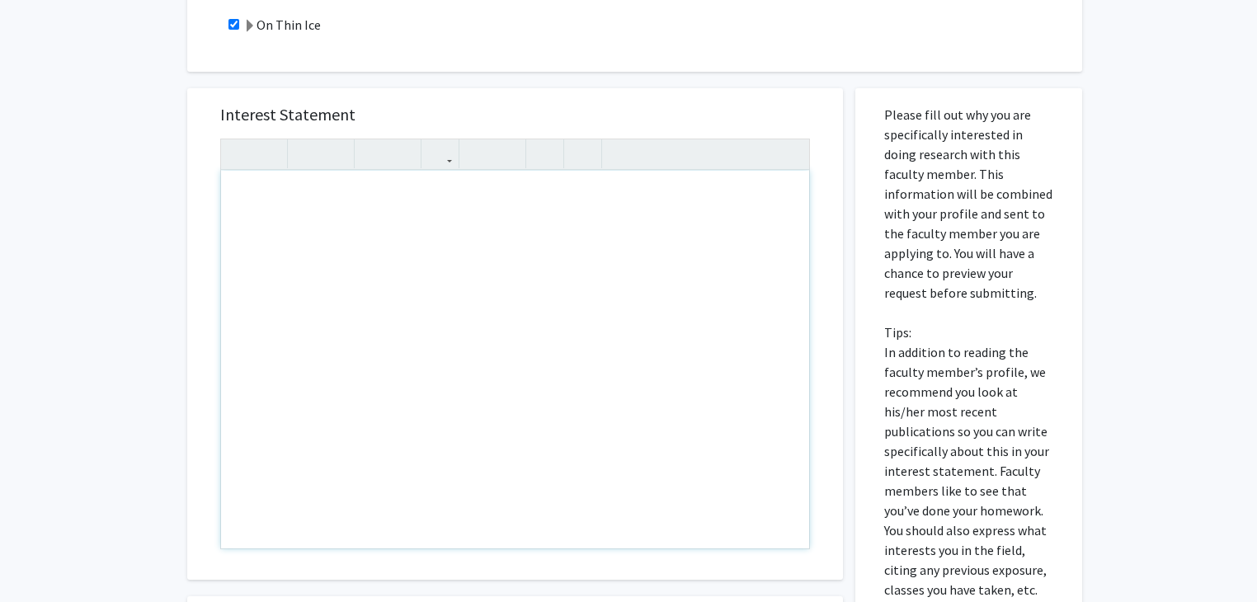
click at [320, 196] on div "Note to users with screen readers: Please press Alt+0 or Option+0 to deactivate…" at bounding box center [515, 360] width 588 height 378
paste div "Note to users with screen readers: Please press Alt+0 or Option+0 to deactivate…"
type textarea "<p>https://docs.google.com/document/d/1_mWFkED2Eem8eQRwsEruJeC_ylh3g6tspxiBM64L…"
click at [234, 192] on div "https://docs.google.com/document/d/1_mWFkED2Eem8eQRwsEruJeC_ylh3g6tspxiBM64LoSA…" at bounding box center [515, 360] width 588 height 378
drag, startPoint x: 234, startPoint y: 192, endPoint x: 360, endPoint y: 231, distance: 131.3
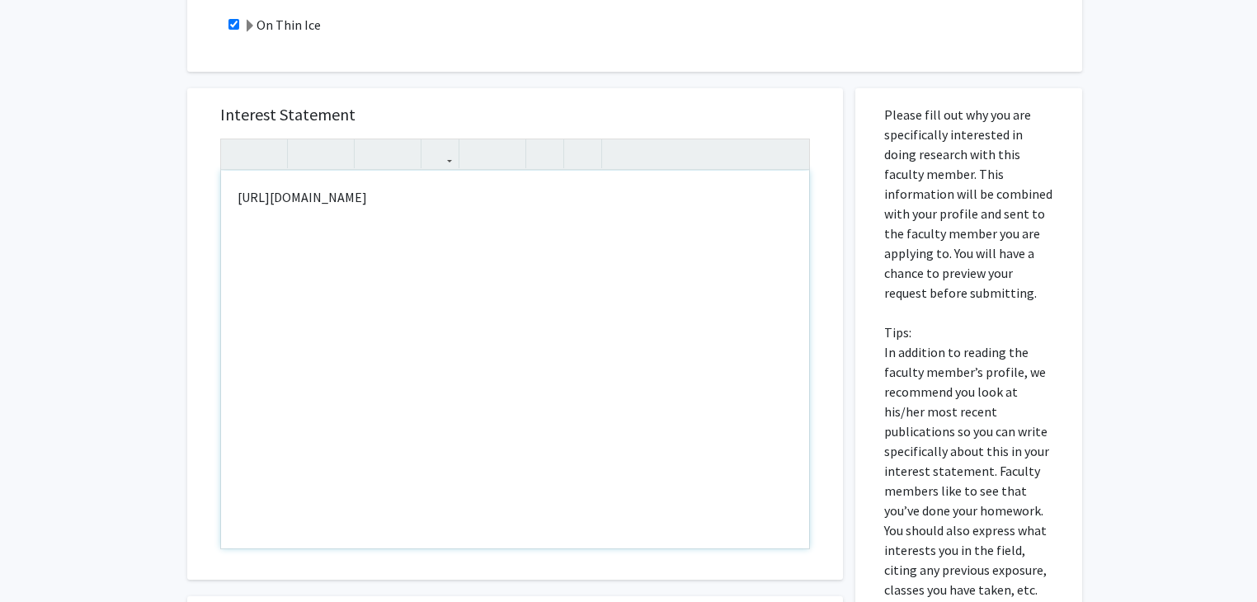
click at [360, 231] on div "https://docs.google.com/document/d/1_mWFkED2Eem8eQRwsEruJeC_ylh3g6tspxiBM64LoSA…" at bounding box center [515, 360] width 588 height 378
type textarea "<p>m</p>"
type textarea "<p>My Resume &lt;--</p>"
drag, startPoint x: 316, startPoint y: 196, endPoint x: 238, endPoint y: 195, distance: 78.4
click at [238, 195] on p "My Resume <--" at bounding box center [515, 197] width 555 height 20
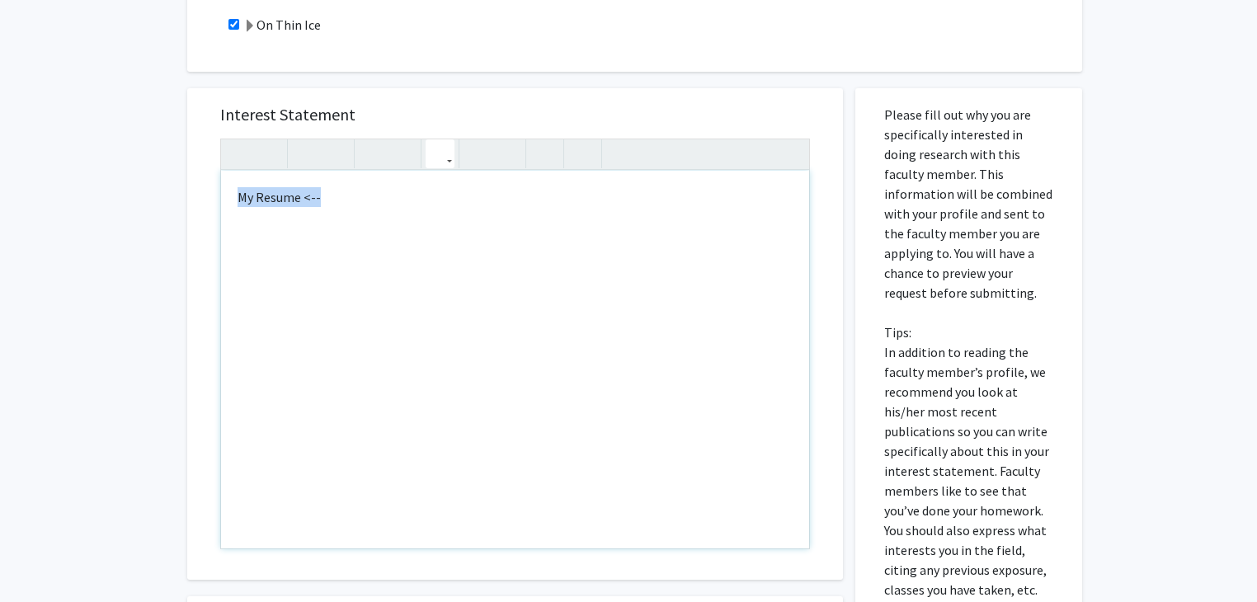
click at [442, 157] on icon "button" at bounding box center [440, 153] width 14 height 27
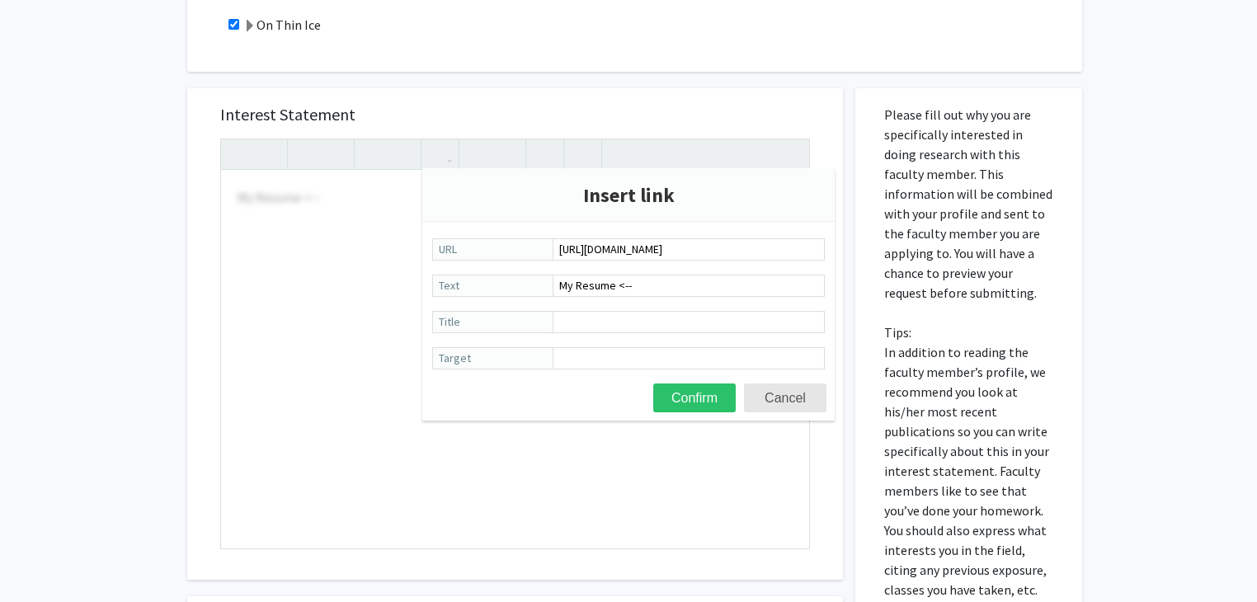
scroll to position [0, 278]
type input "https://docs.google.com/document/d/1_mWFkED2Eem8eQRwsEruJeC_ylh3g6tspxiBM64LoSA…"
click at [714, 407] on button "Confirm" at bounding box center [694, 398] width 83 height 29
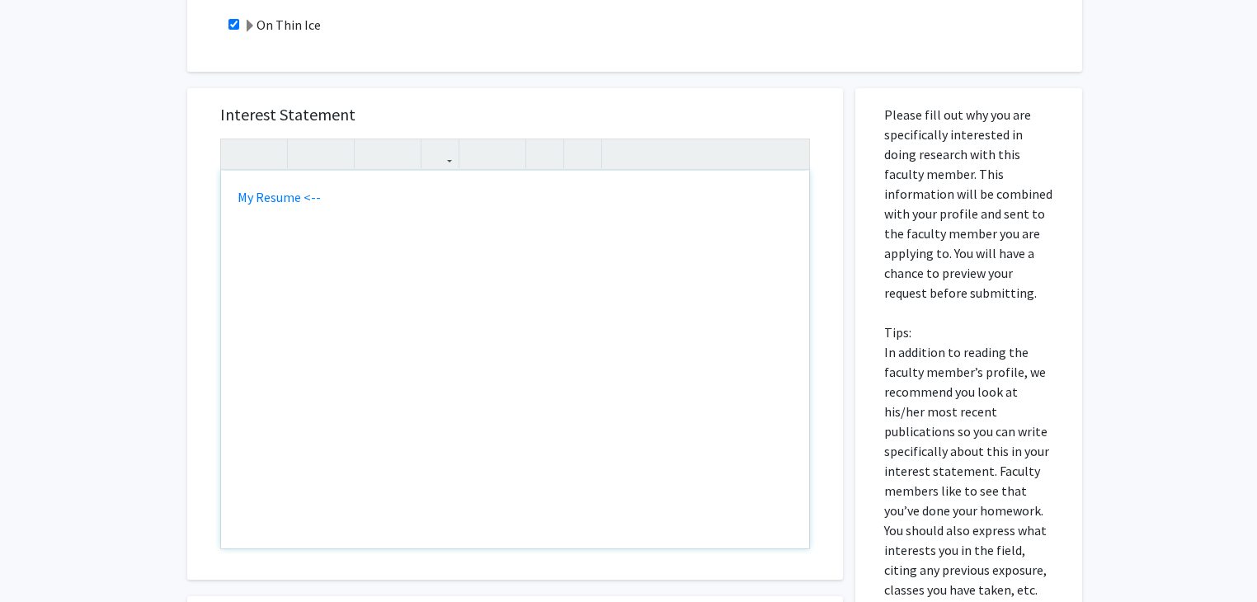
click at [287, 238] on div "My Resume <--" at bounding box center [515, 360] width 588 height 378
click at [251, 182] on div "My Resume <--" at bounding box center [515, 360] width 588 height 378
click at [234, 192] on div "My Resume <--" at bounding box center [515, 360] width 588 height 378
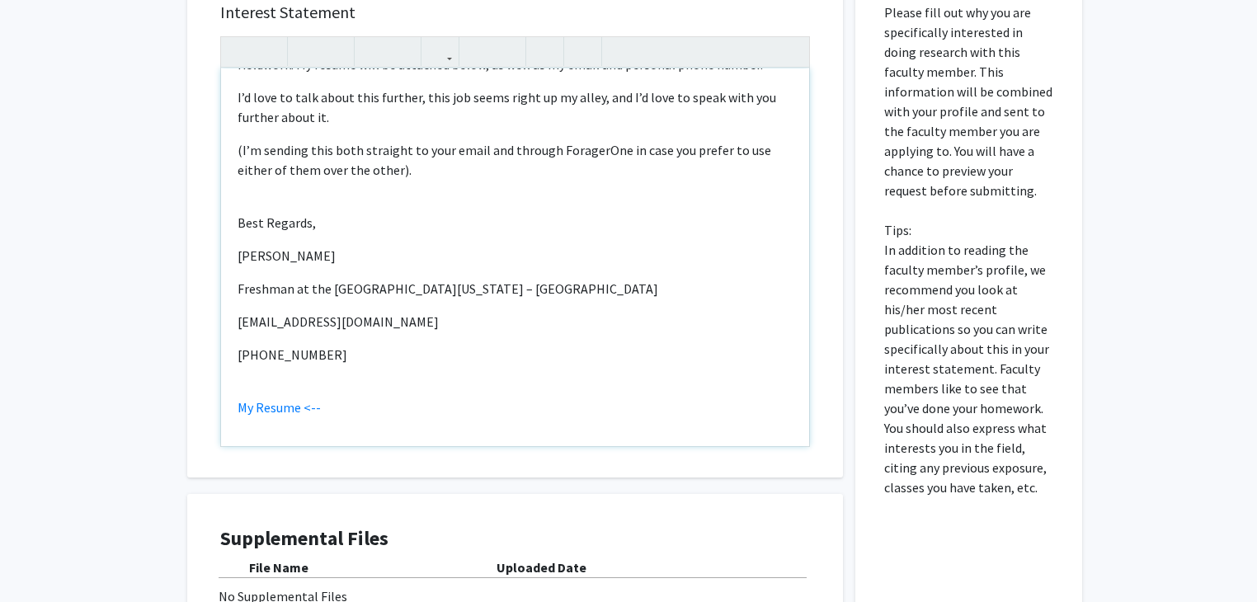
scroll to position [531, 0]
type textarea "<p>Good morning, Dr. North,</p><br><p>I hope your day has gone well so far. I’m…"
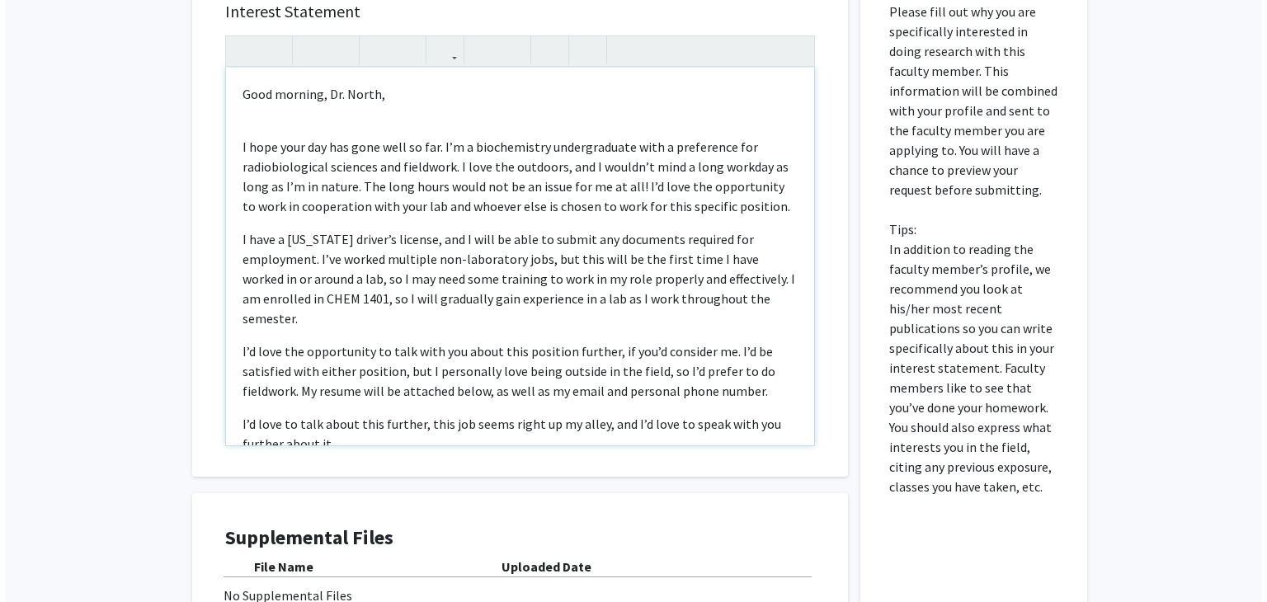
scroll to position [729, 0]
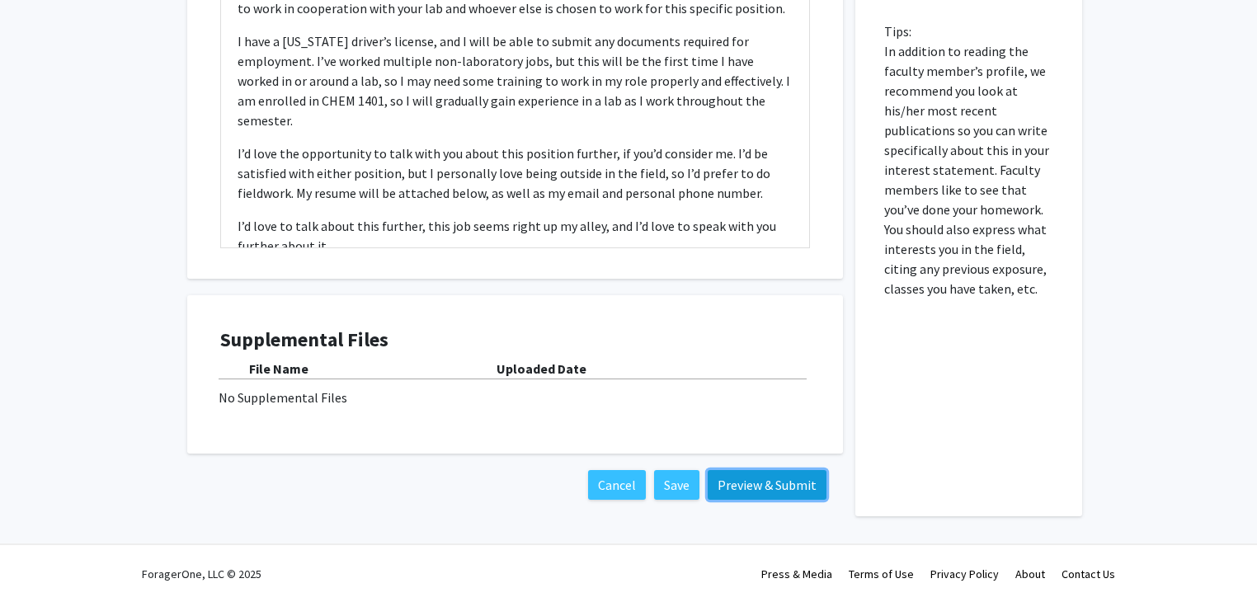
click at [709, 479] on button "Preview & Submit" at bounding box center [767, 485] width 119 height 30
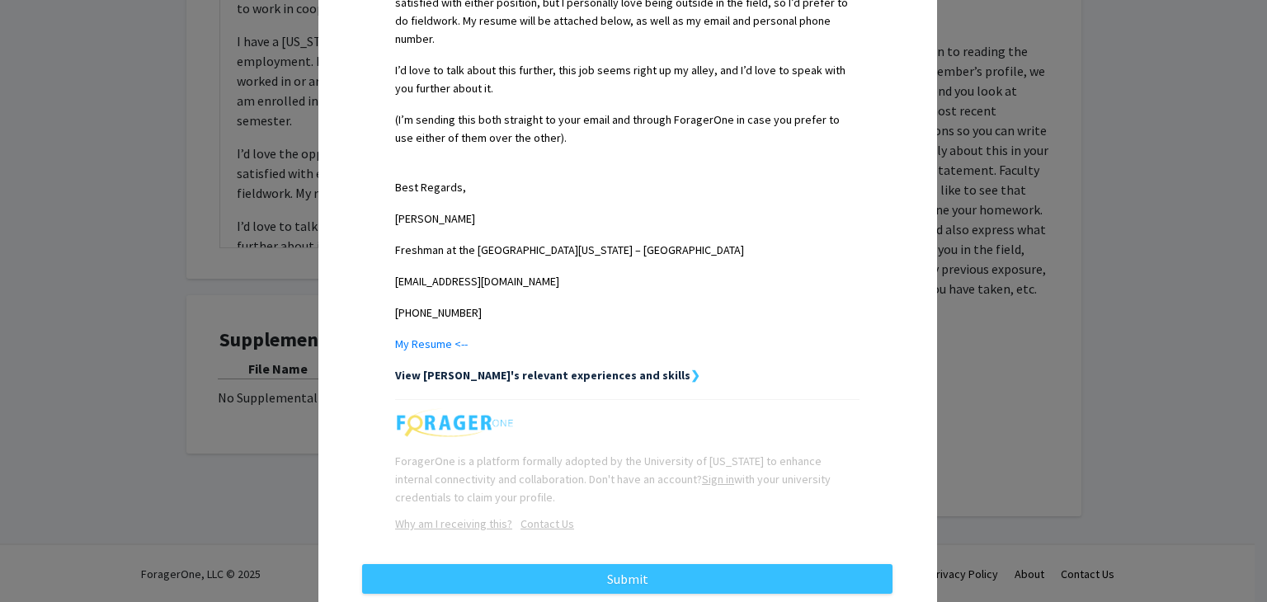
scroll to position [763, 0]
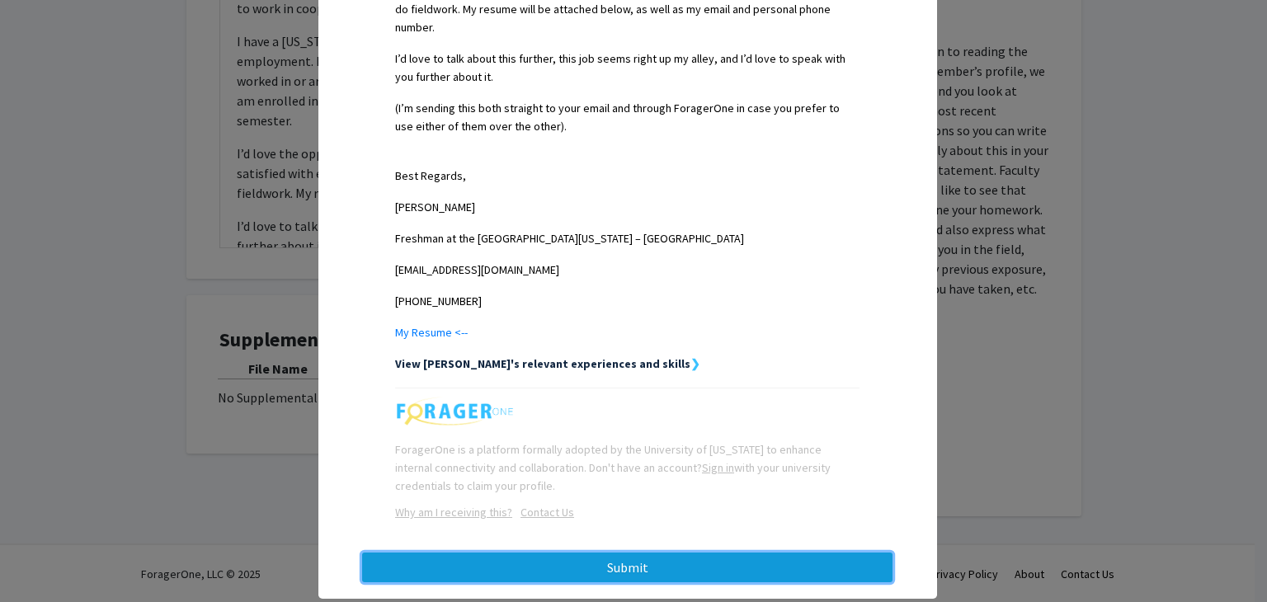
click at [639, 553] on button "Submit" at bounding box center [627, 568] width 531 height 30
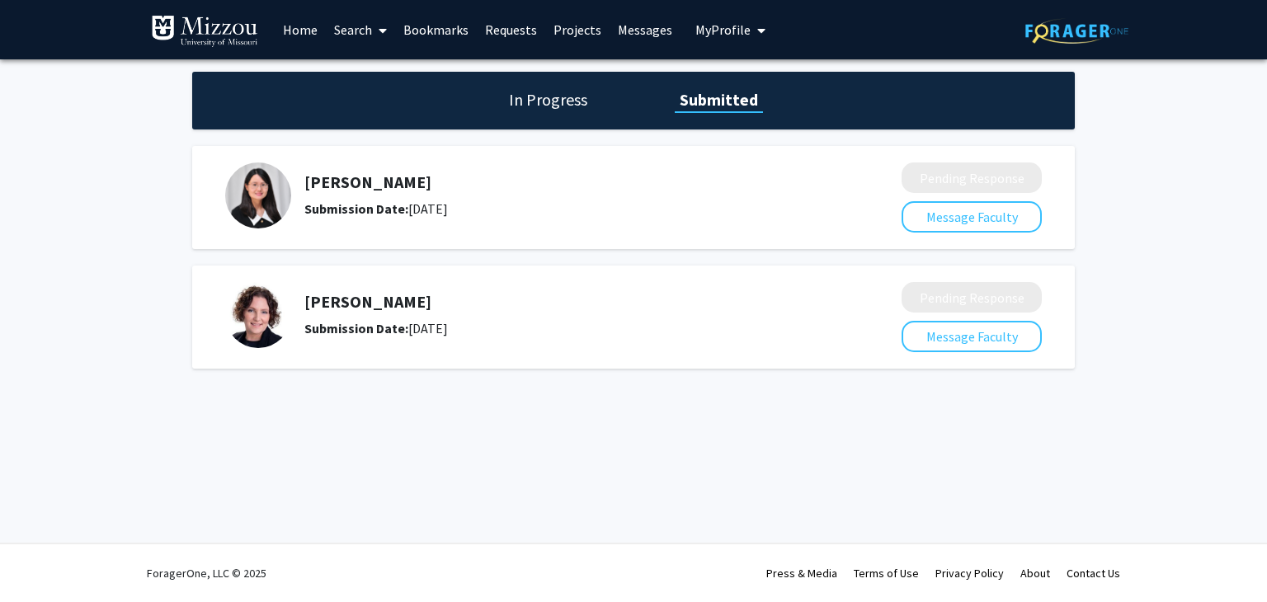
click at [550, 90] on h1 "In Progress" at bounding box center [548, 99] width 88 height 23
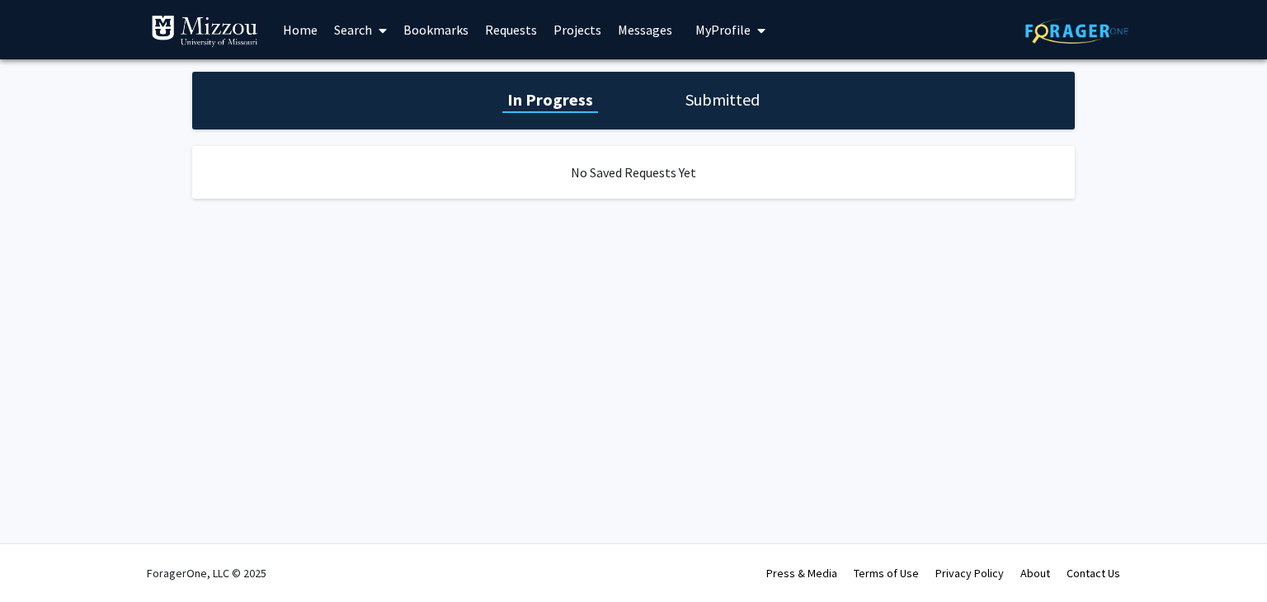
click at [739, 101] on h1 "Submitted" at bounding box center [723, 99] width 84 height 23
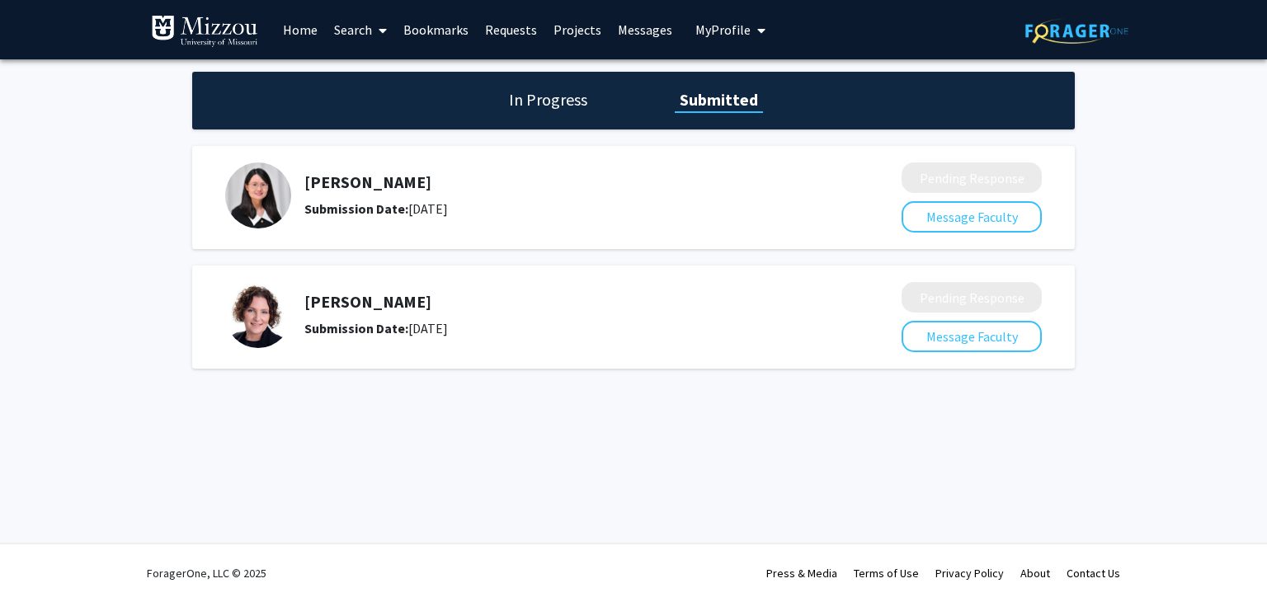
click at [204, 37] on img at bounding box center [204, 31] width 107 height 33
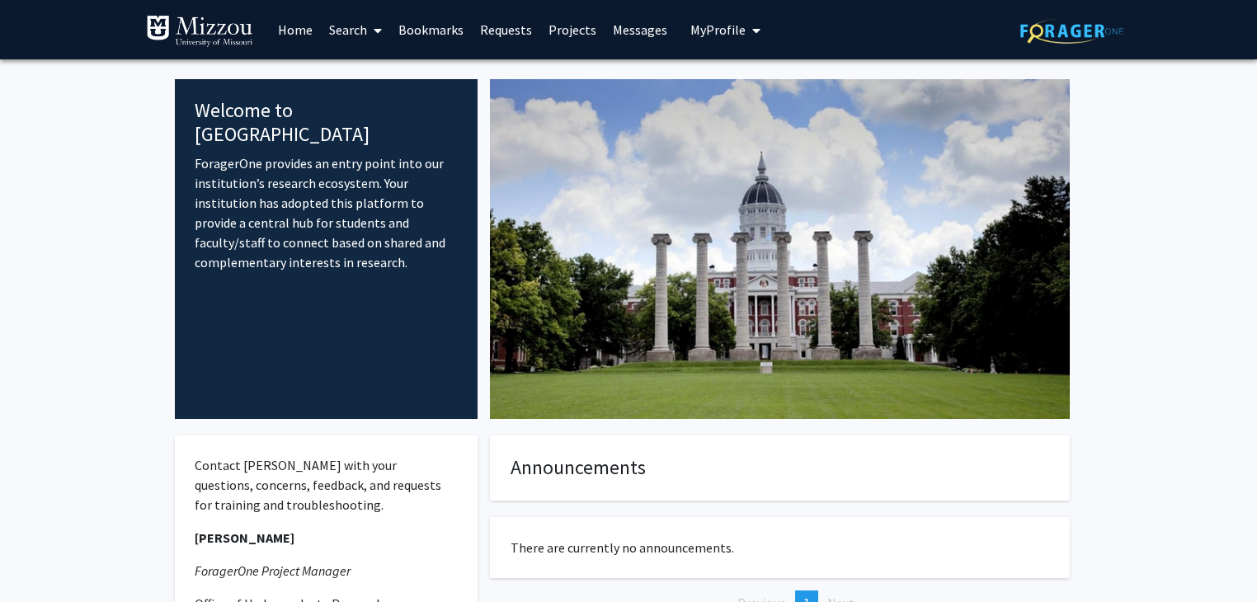
scroll to position [219, 0]
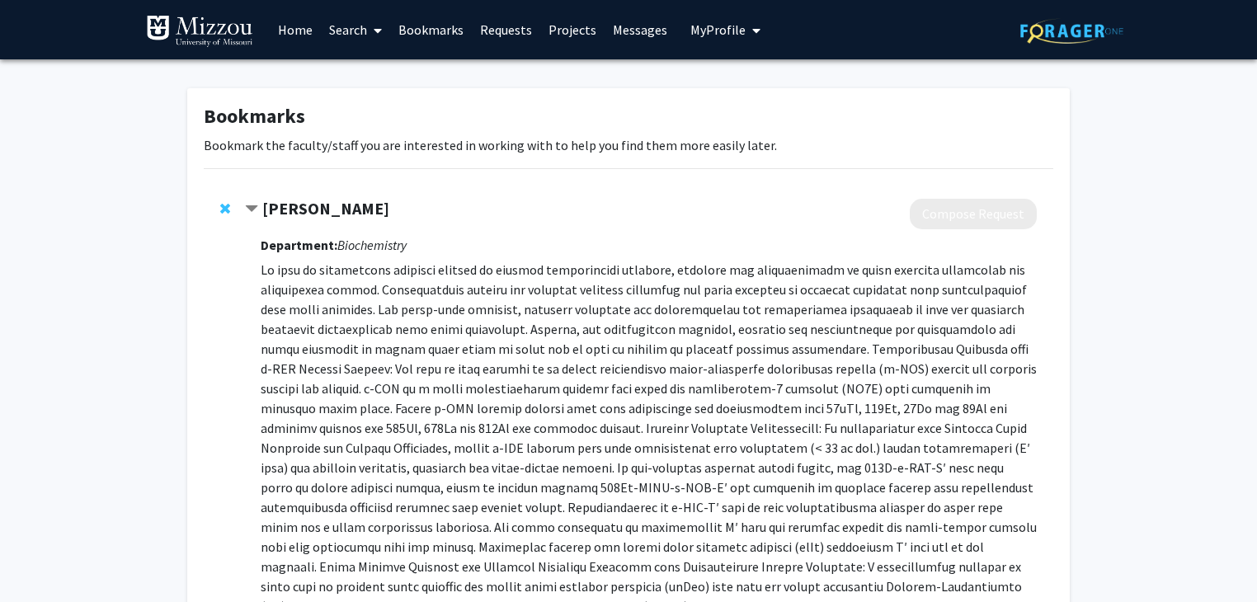
click at [645, 38] on link "Messages" at bounding box center [640, 30] width 71 height 58
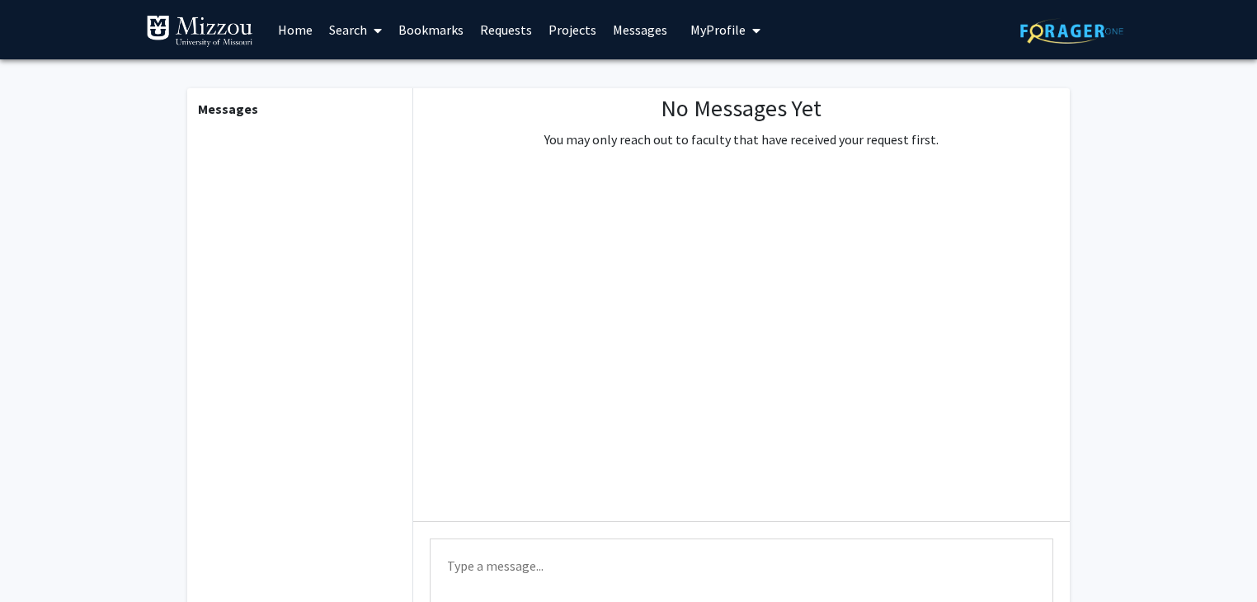
click at [716, 41] on button "My Profile" at bounding box center [726, 29] width 80 height 59
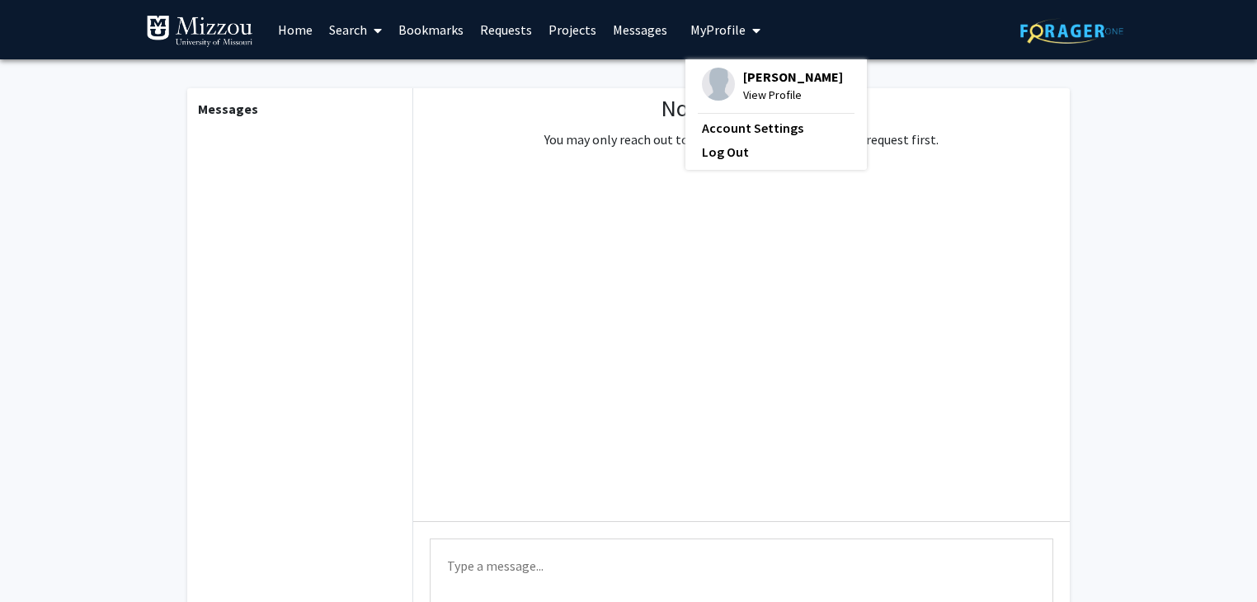
click at [574, 44] on link "Projects" at bounding box center [572, 30] width 64 height 58
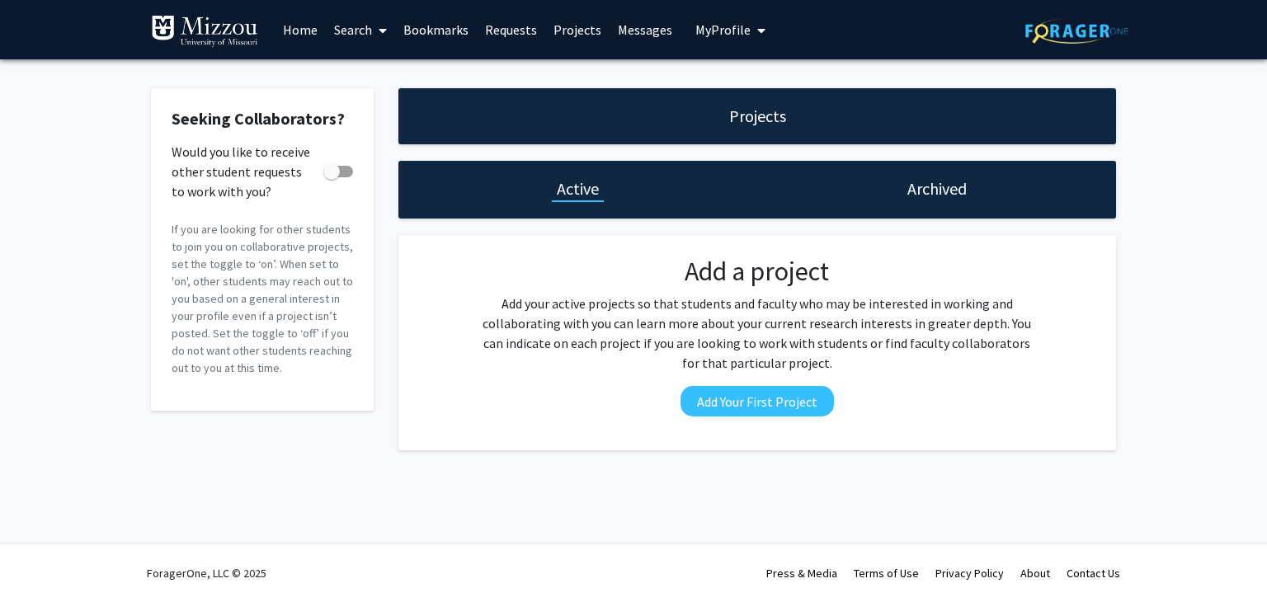
click at [515, 33] on link "Requests" at bounding box center [511, 30] width 68 height 58
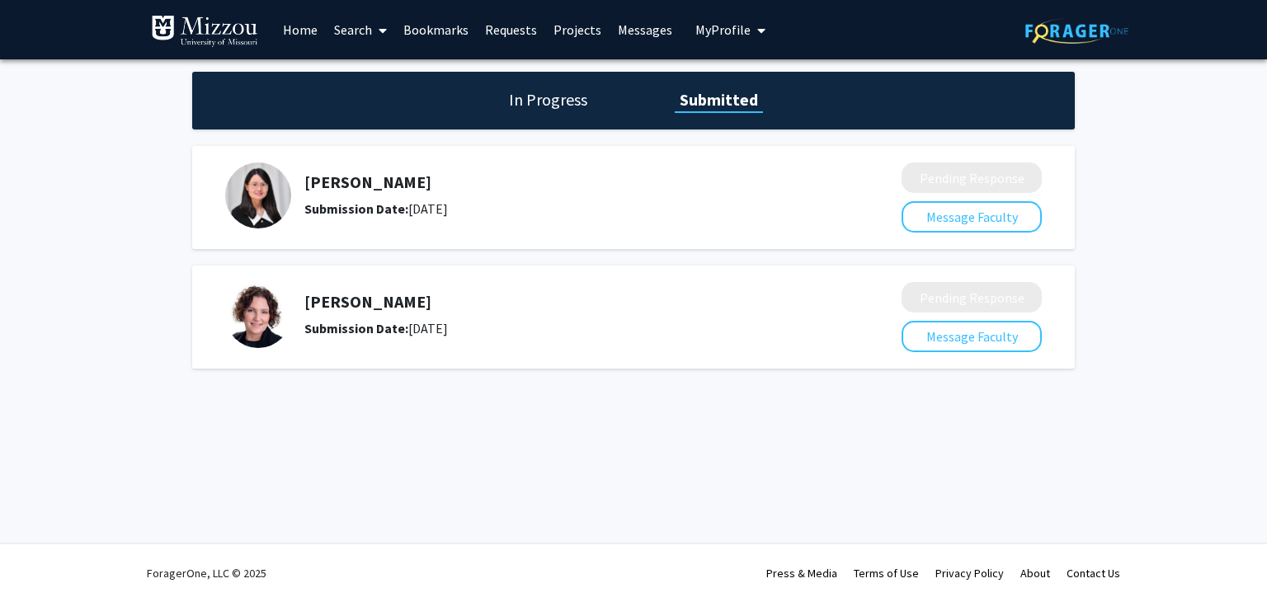
click at [740, 28] on span "My Profile" at bounding box center [723, 29] width 55 height 17
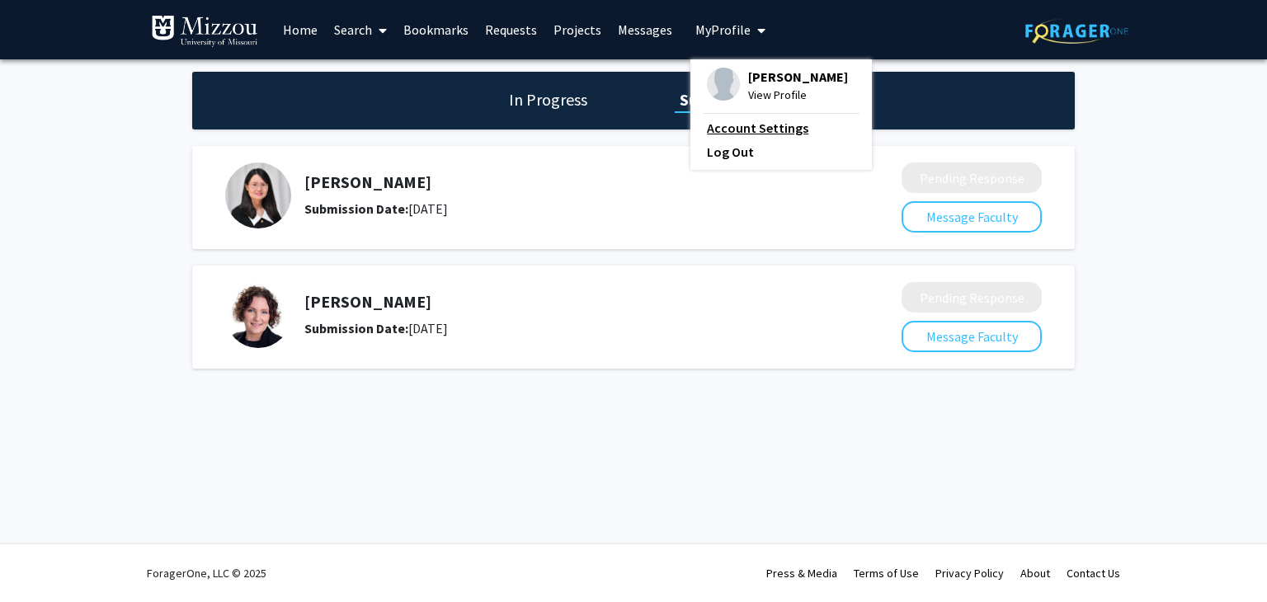
click at [761, 126] on link "Account Settings" at bounding box center [781, 128] width 149 height 20
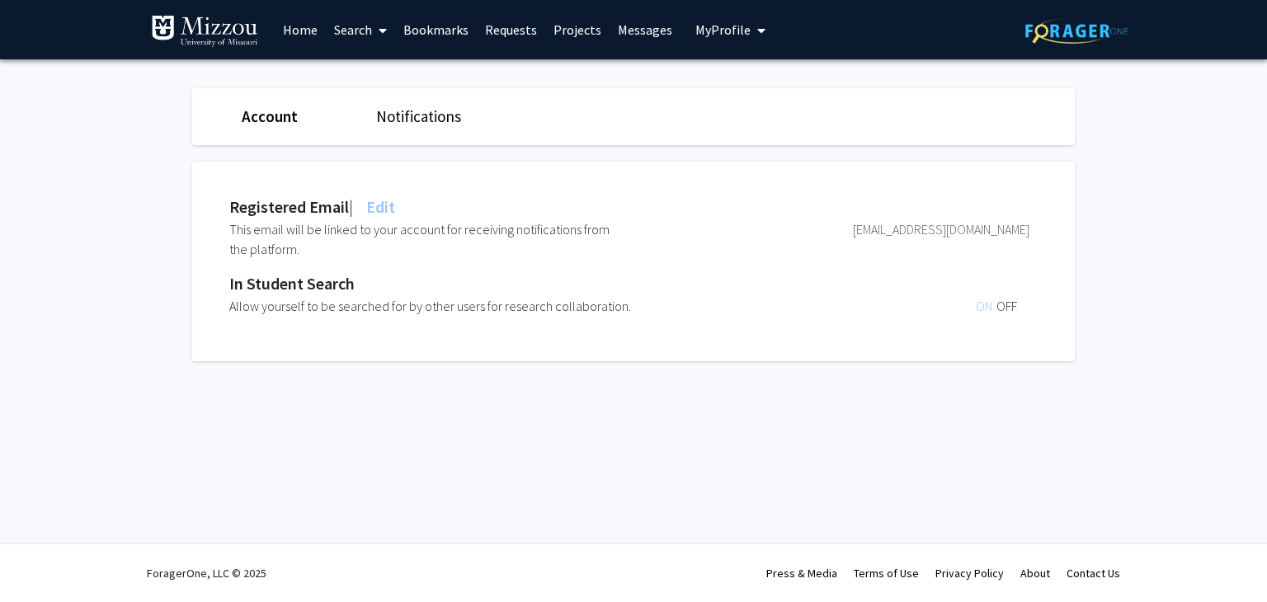
click at [977, 306] on span "ON" at bounding box center [986, 306] width 21 height 17
click at [1005, 301] on span "OFF" at bounding box center [1007, 306] width 21 height 17
click at [977, 300] on span "ON" at bounding box center [986, 306] width 21 height 17
click at [405, 120] on link "Notifications" at bounding box center [418, 116] width 85 height 20
